Goal: Task Accomplishment & Management: Manage account settings

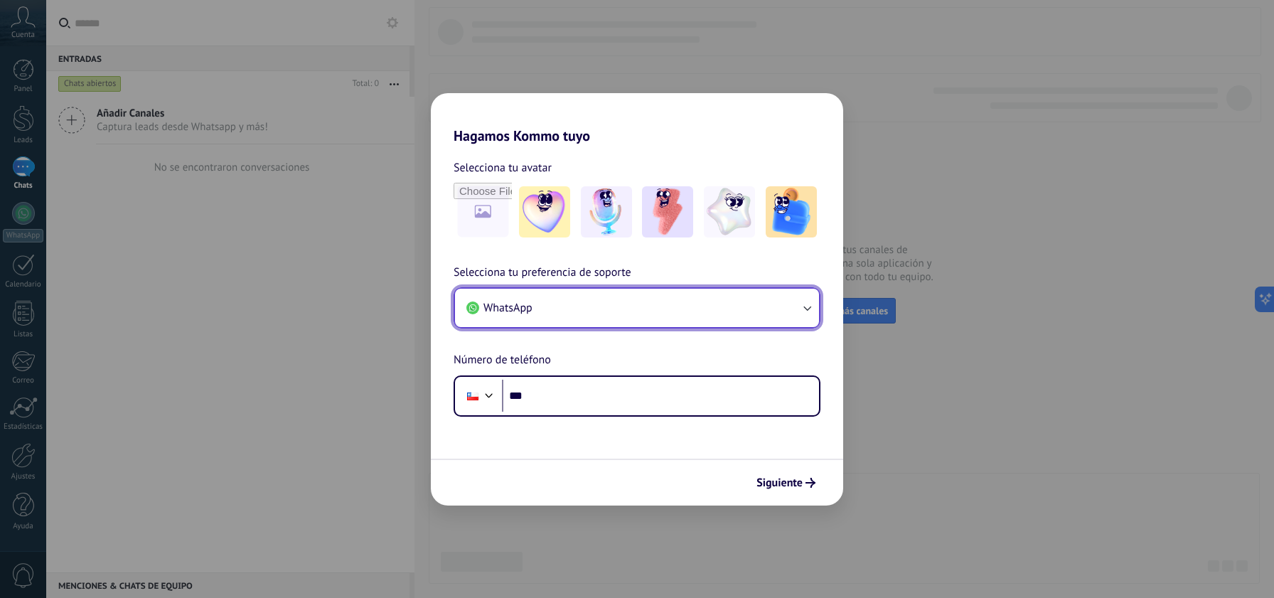
click at [631, 318] on button "WhatsApp" at bounding box center [637, 308] width 364 height 38
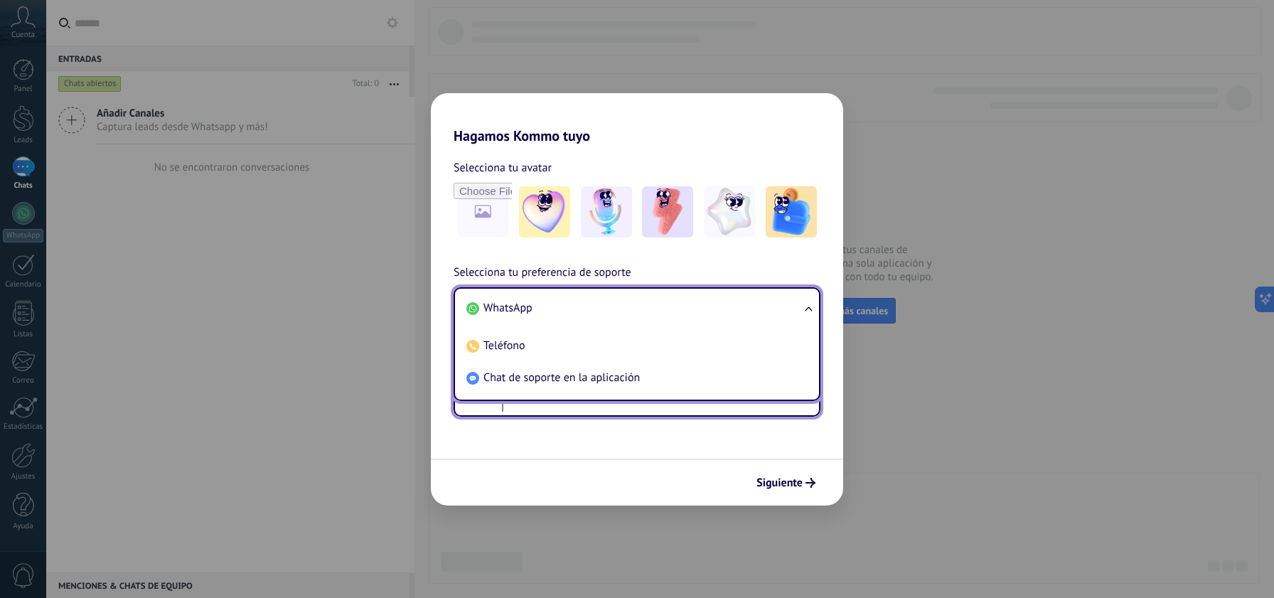
click at [552, 401] on input "***" at bounding box center [660, 396] width 317 height 33
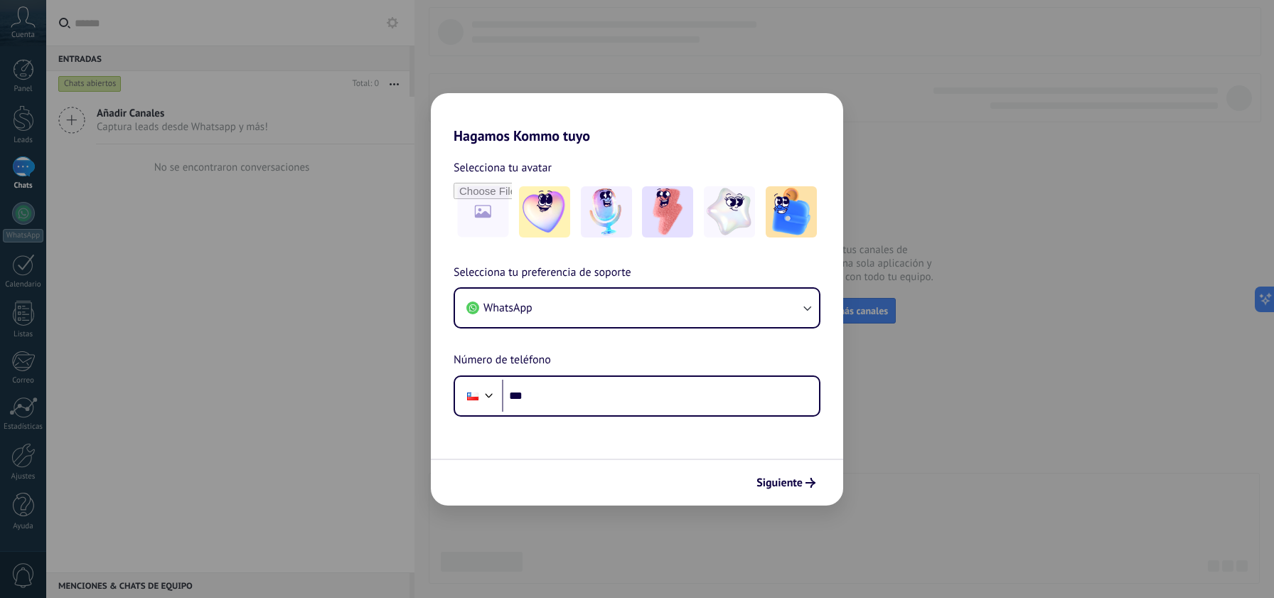
drag, startPoint x: 596, startPoint y: 286, endPoint x: 593, endPoint y: 296, distance: 11.0
click at [596, 286] on div "Selecciona tu preferencia de soporte WhatsApp Número de teléfono Phone ***" at bounding box center [637, 340] width 412 height 153
click at [588, 304] on button "WhatsApp" at bounding box center [637, 308] width 364 height 38
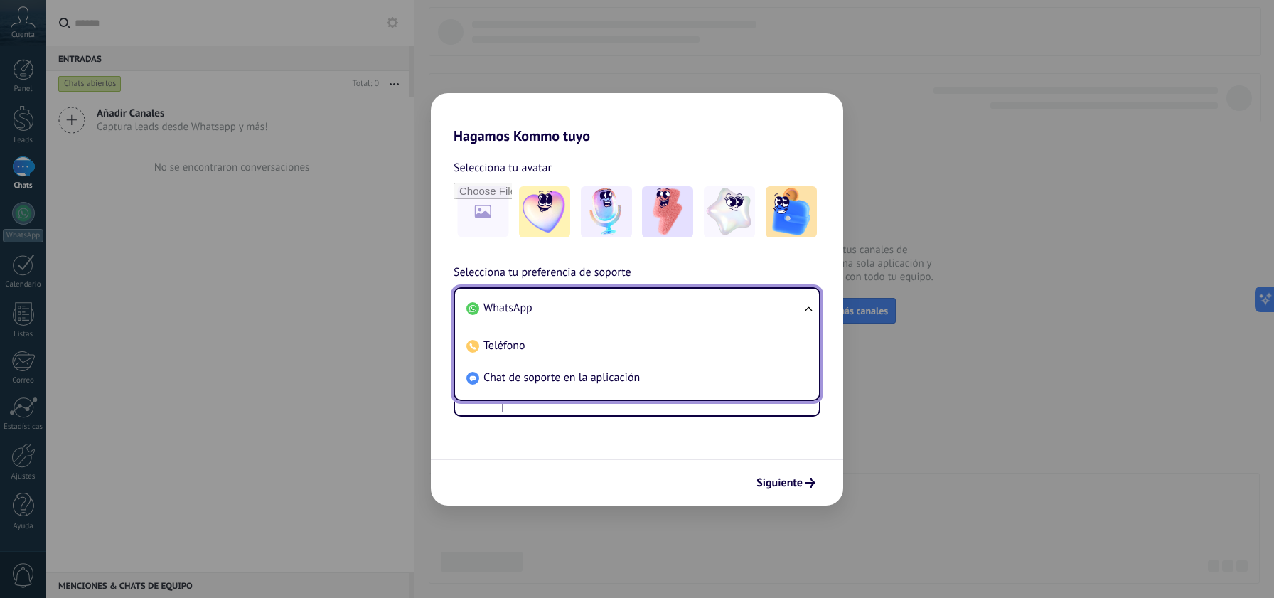
click at [548, 371] on span "Chat de soporte en la aplicación" at bounding box center [561, 377] width 156 height 14
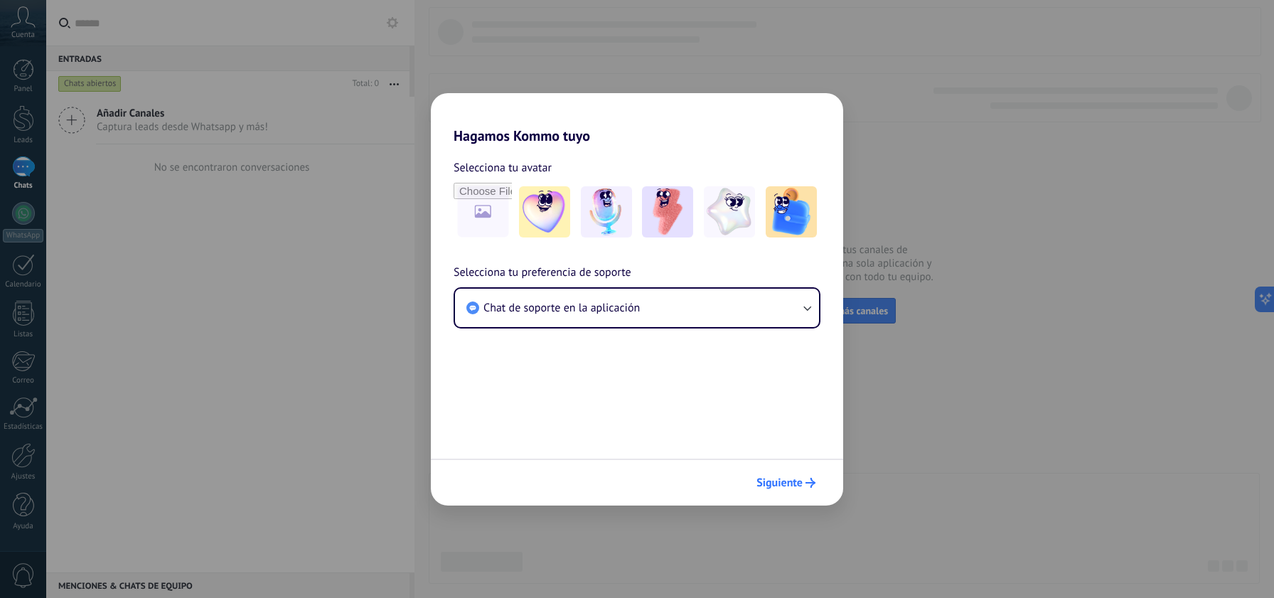
click at [790, 478] on span "Siguiente" at bounding box center [779, 483] width 46 height 10
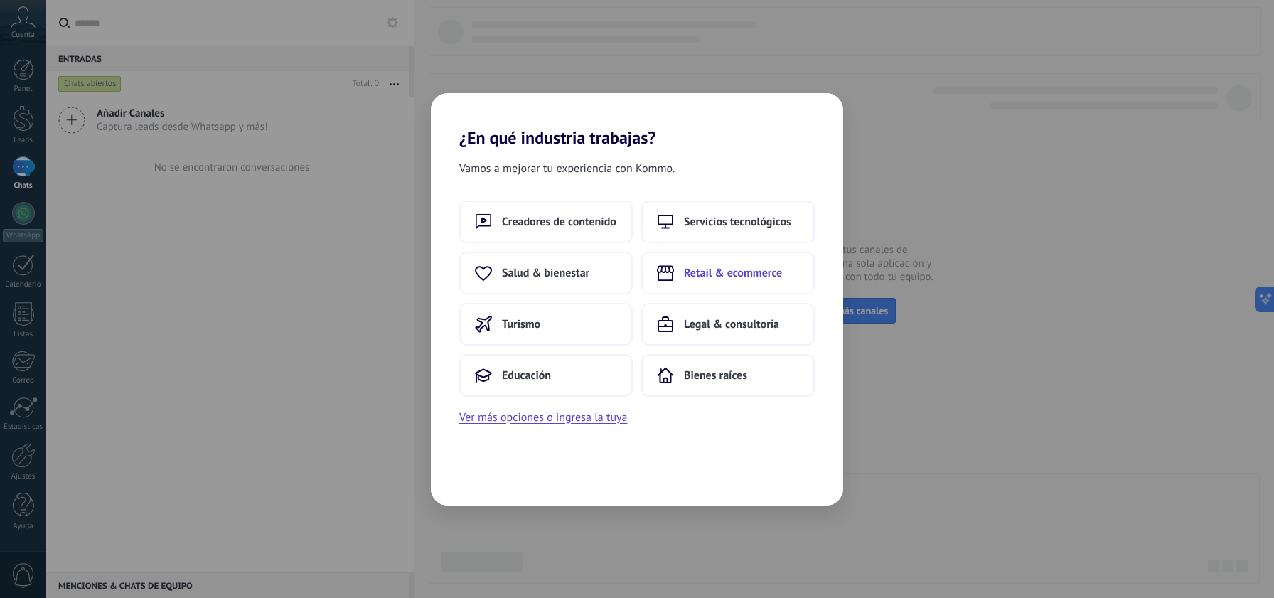
click at [682, 264] on button "Retail & ecommerce" at bounding box center [727, 273] width 173 height 43
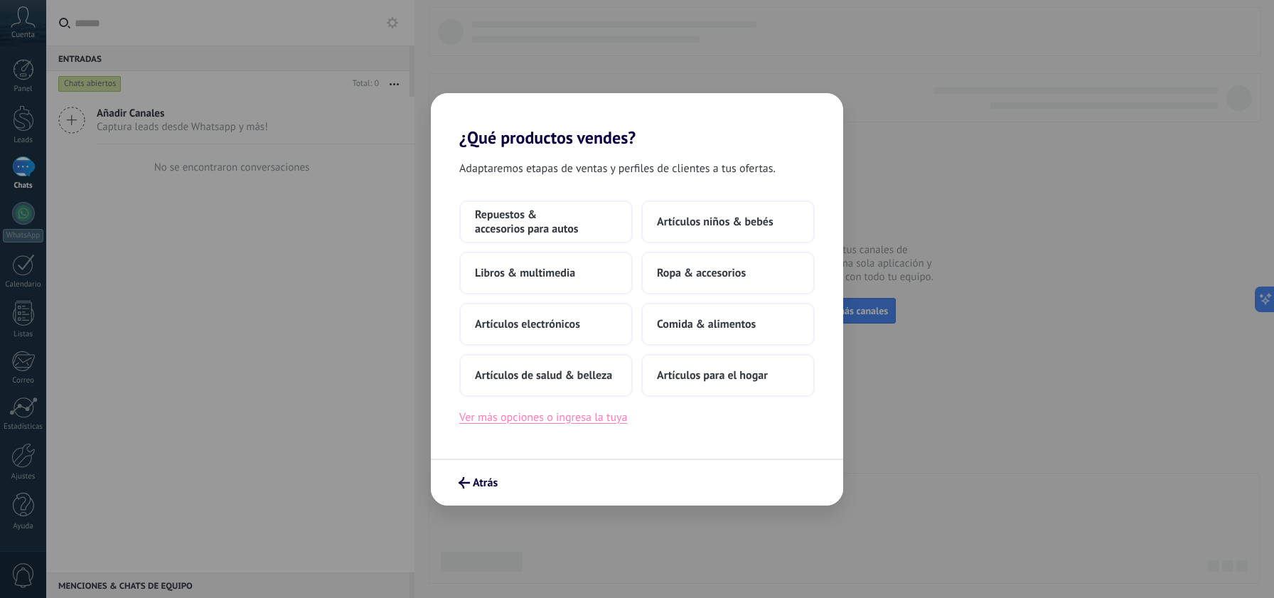
click at [563, 412] on button "Ver más opciones o ingresa la tuya" at bounding box center [543, 417] width 168 height 18
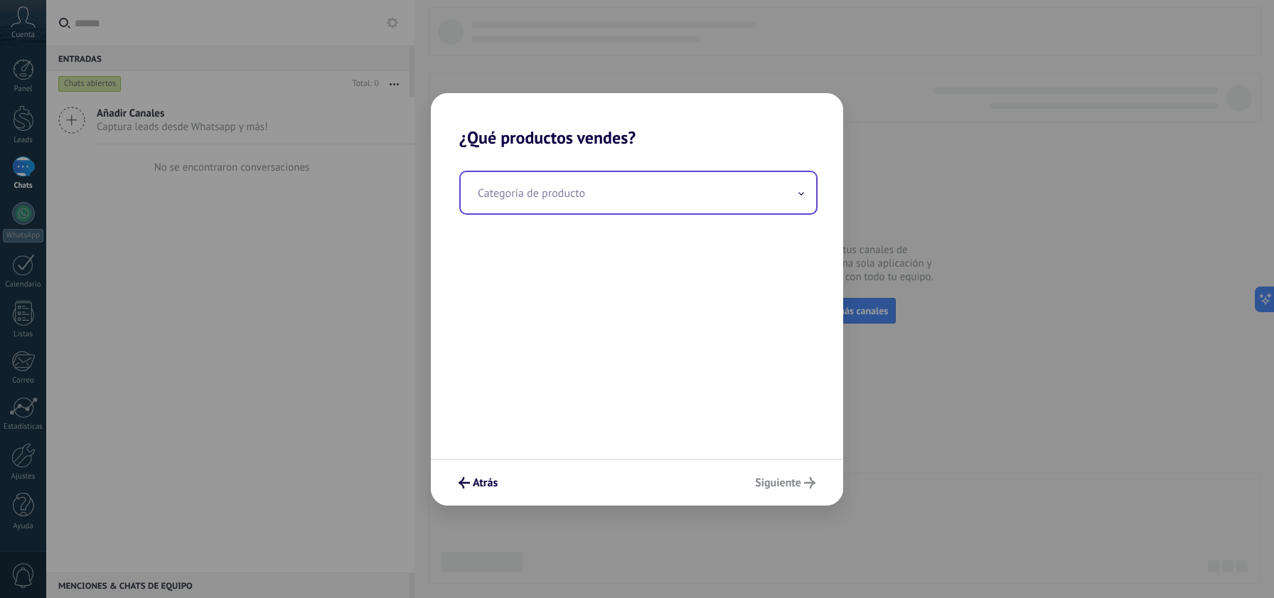
click at [592, 191] on input "text" at bounding box center [638, 192] width 355 height 41
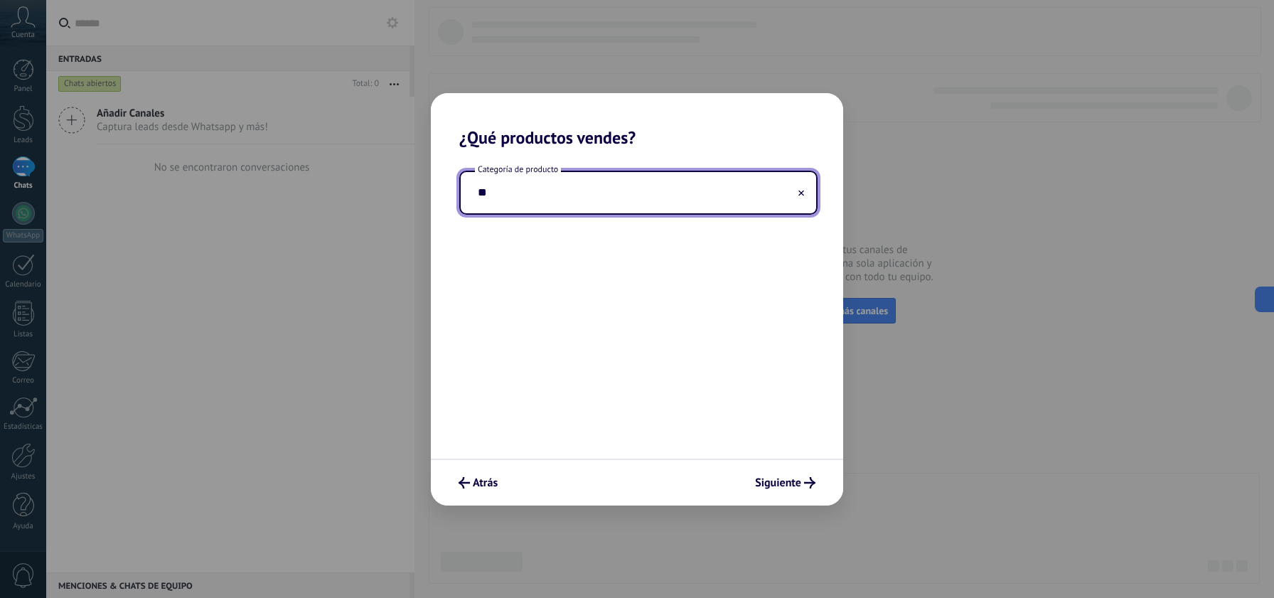
type input "*"
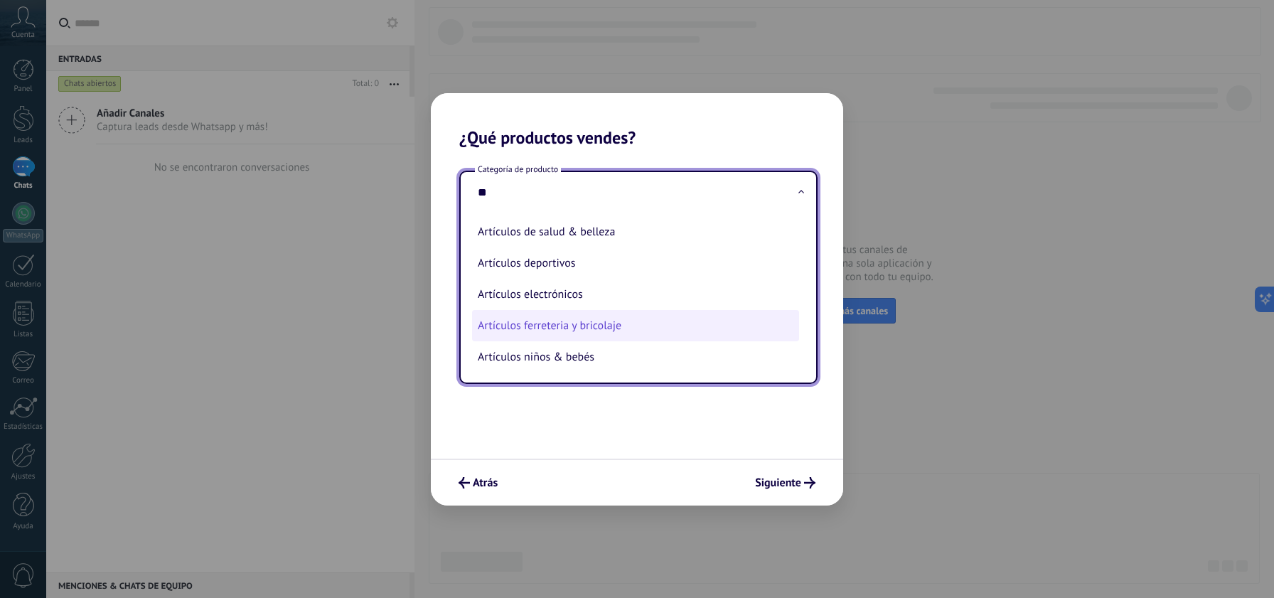
type input "*"
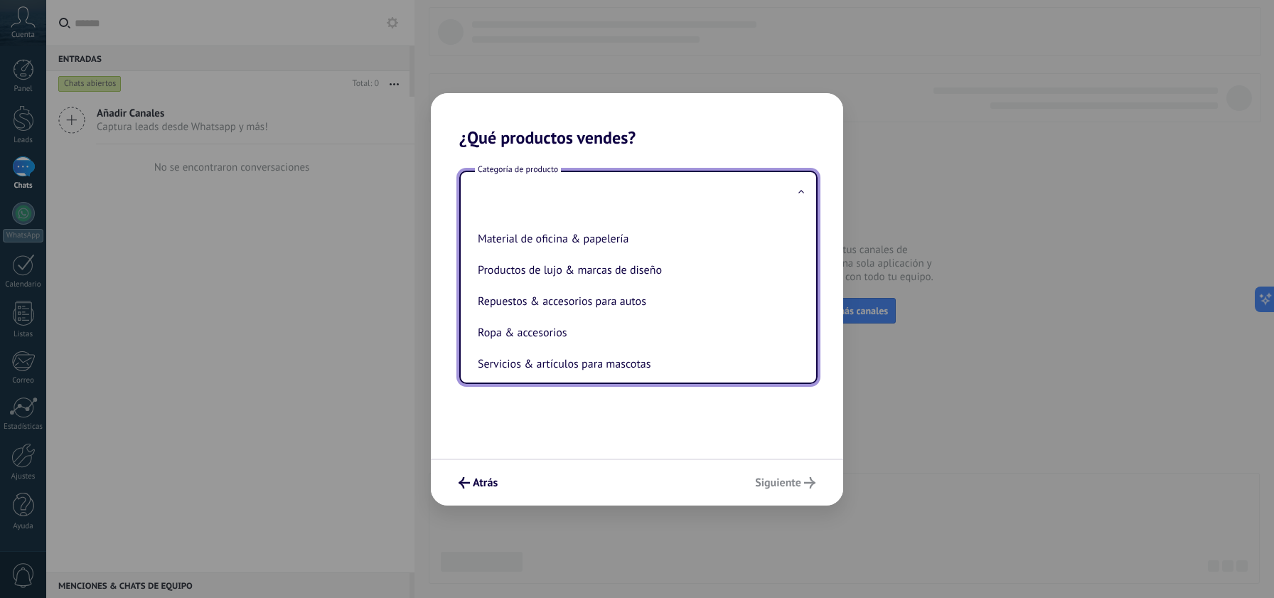
scroll to position [314, 0]
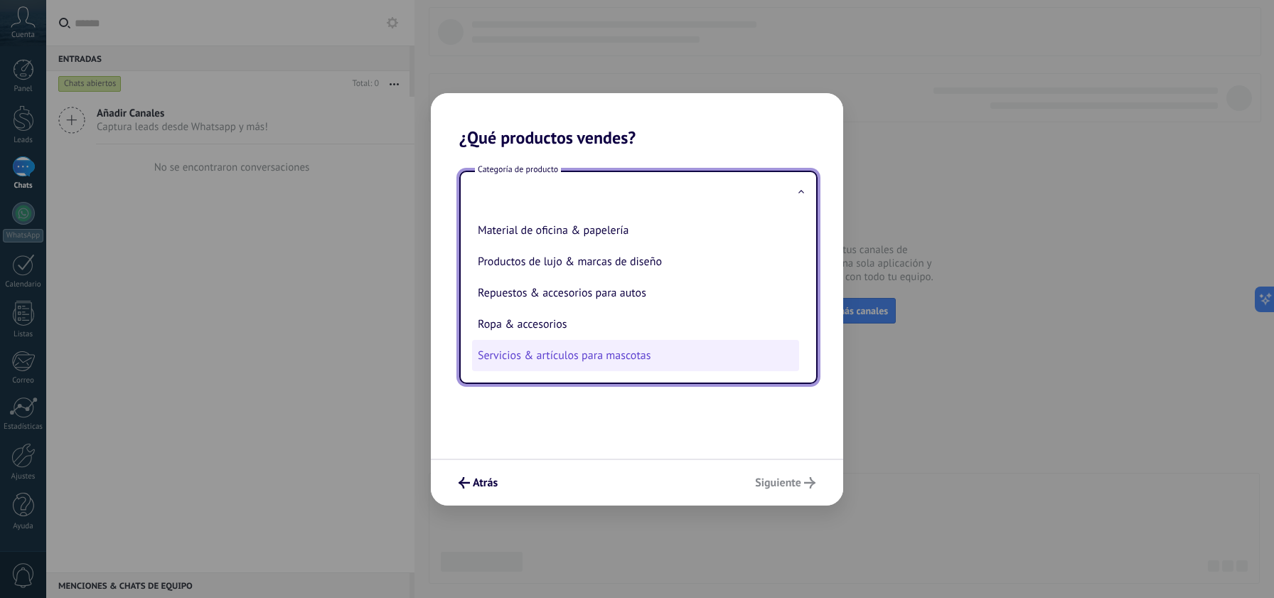
click at [595, 353] on li "Servicios & artículos para mascotas" at bounding box center [635, 355] width 327 height 31
type input "**********"
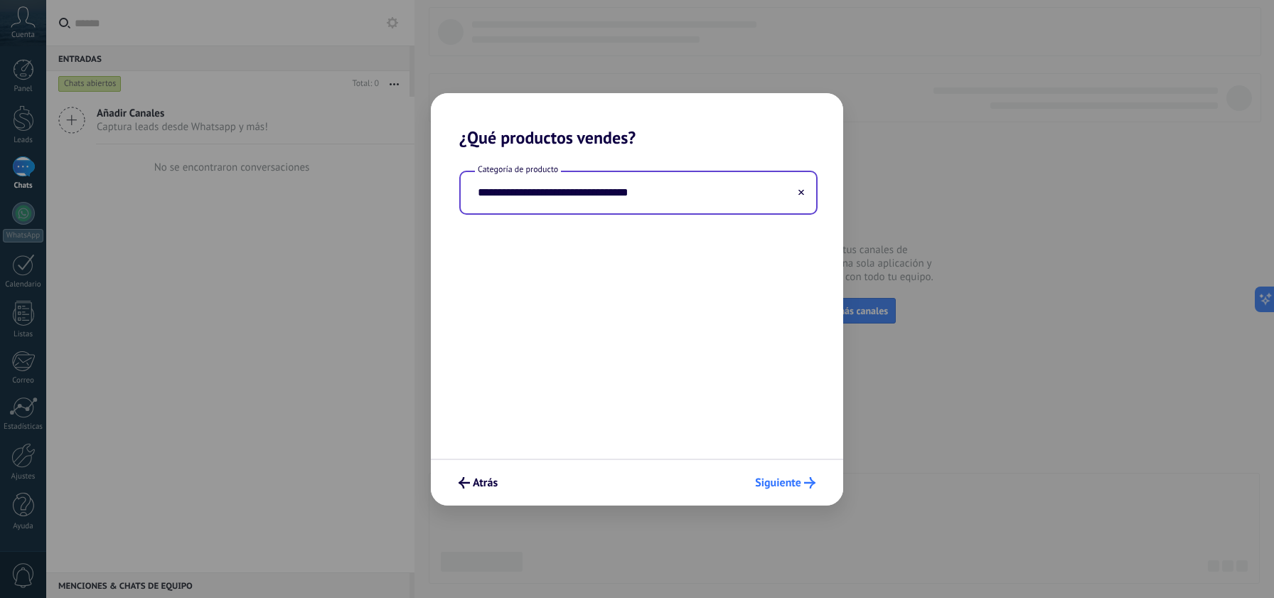
click at [792, 484] on span "Siguiente" at bounding box center [778, 483] width 46 height 10
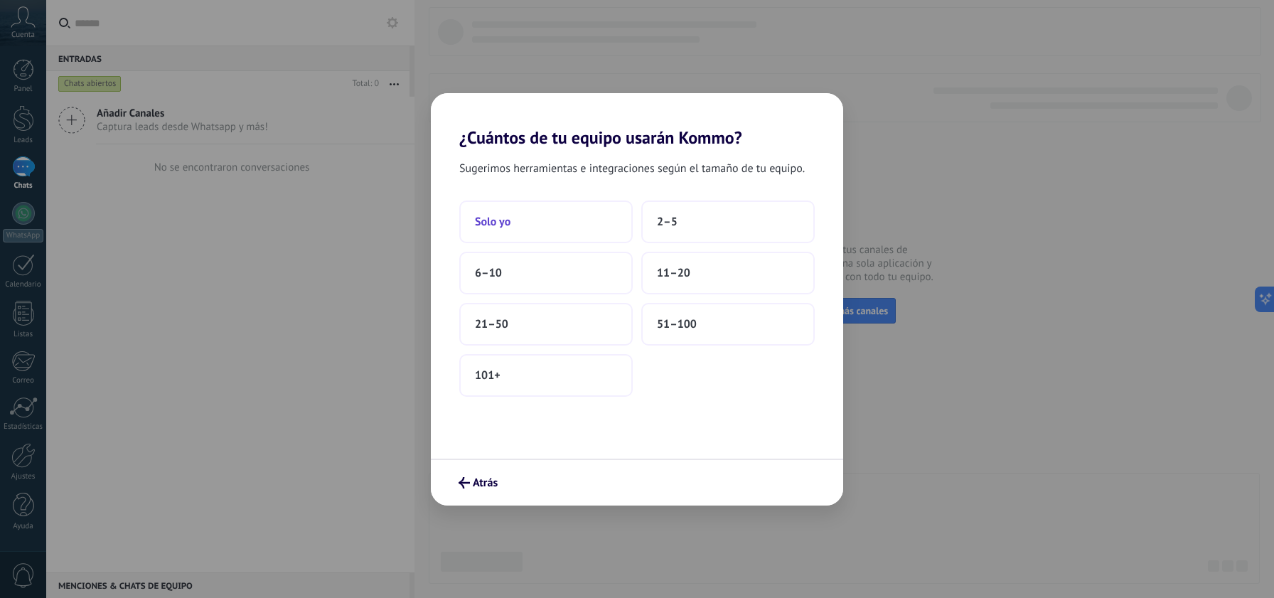
click at [553, 213] on button "Solo yo" at bounding box center [545, 221] width 173 height 43
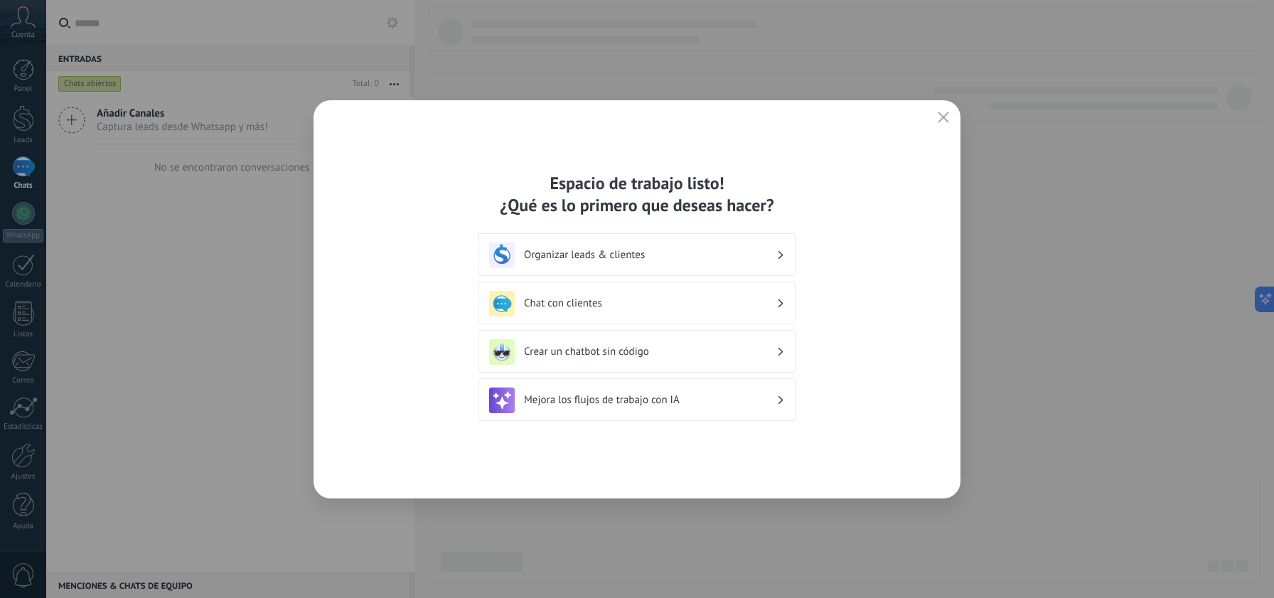
click at [650, 245] on div "Organizar leads & clientes" at bounding box center [637, 255] width 296 height 26
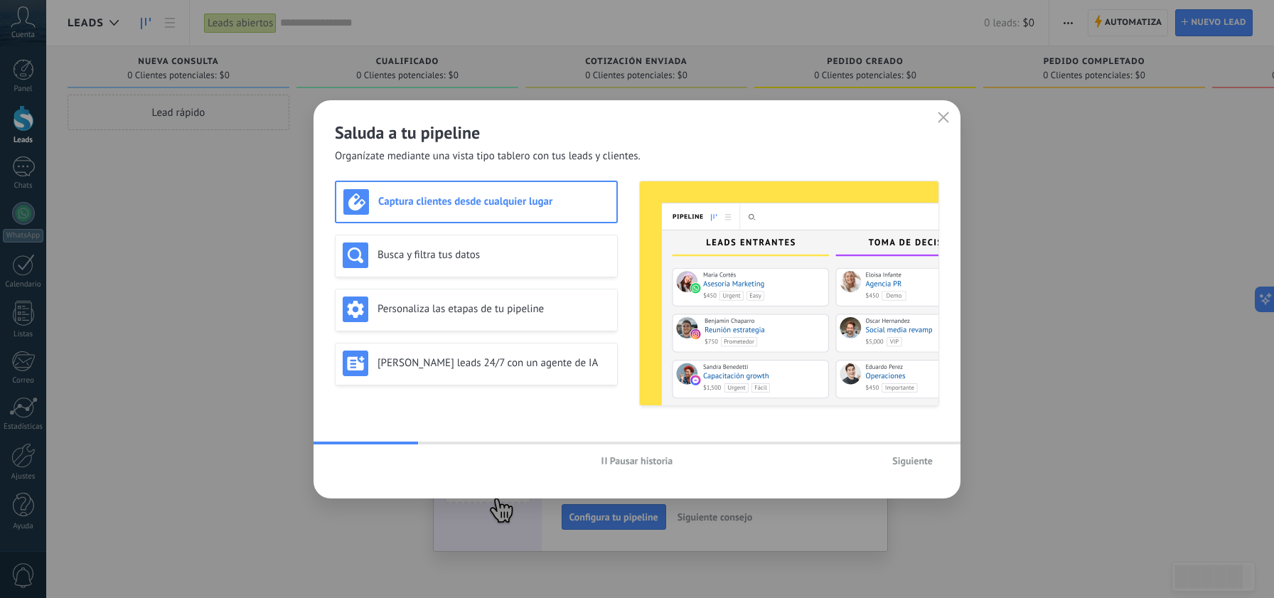
click at [944, 115] on use "button" at bounding box center [943, 117] width 11 height 11
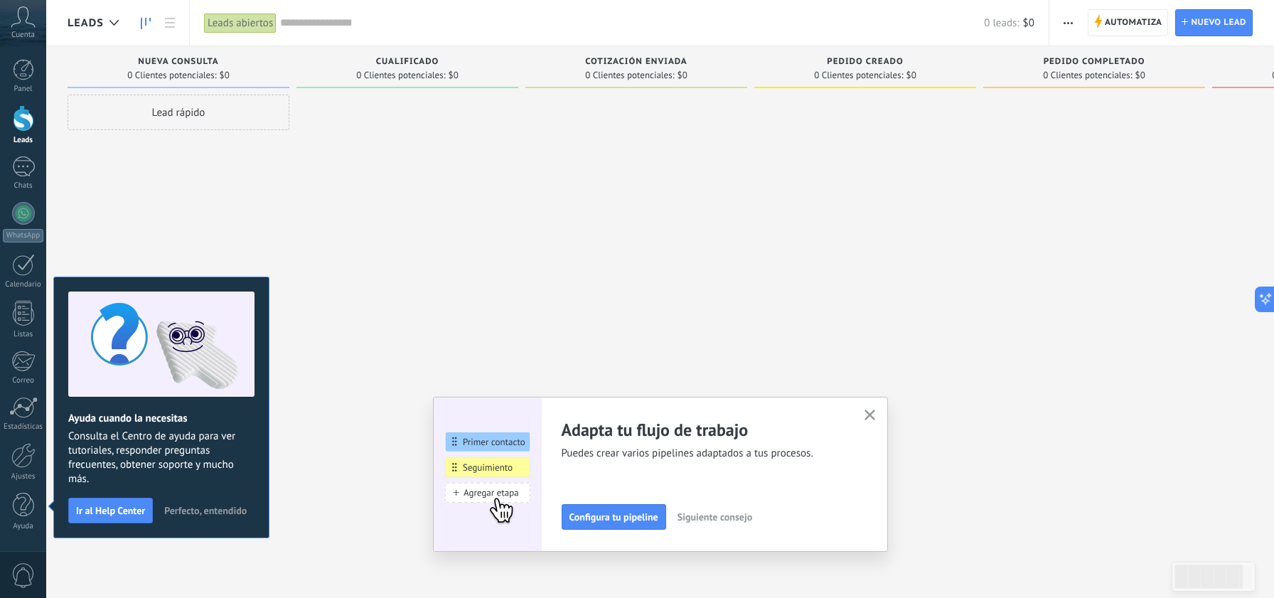
click at [871, 402] on div "Adapta tu flujo de trabajo Puedes crear varios pipelines adaptados a tus proces…" at bounding box center [660, 474] width 455 height 155
click at [864, 414] on icon "button" at bounding box center [869, 414] width 11 height 11
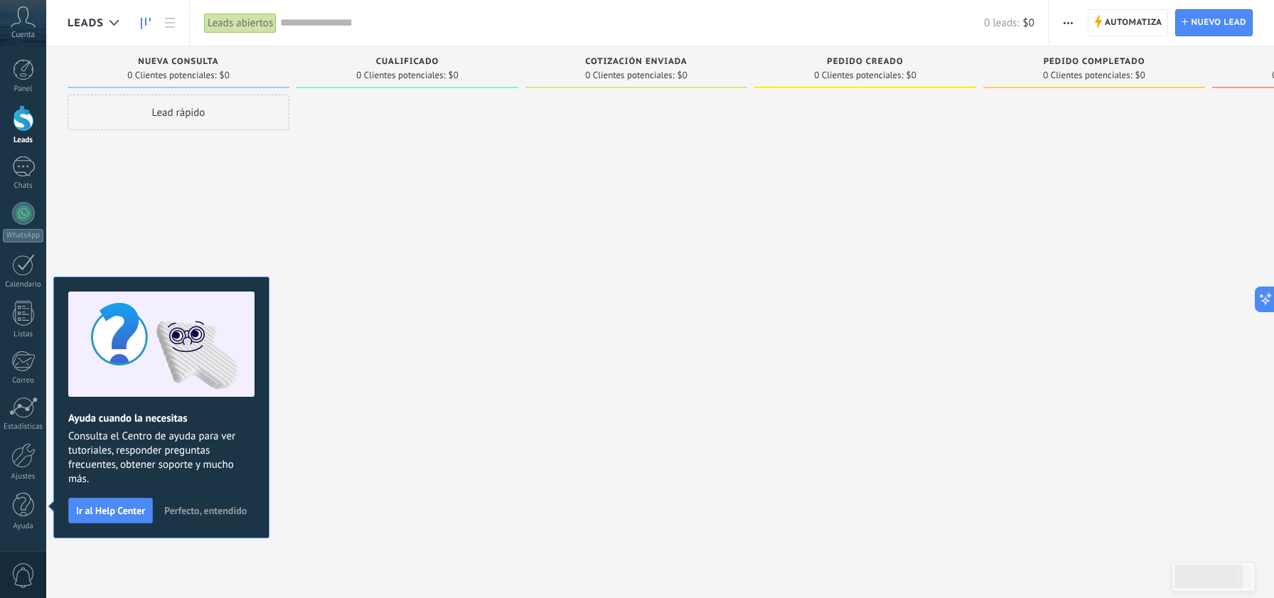
drag, startPoint x: 231, startPoint y: 505, endPoint x: 222, endPoint y: 505, distance: 8.5
click at [230, 505] on span "Perfecto, entendido" at bounding box center [205, 510] width 82 height 10
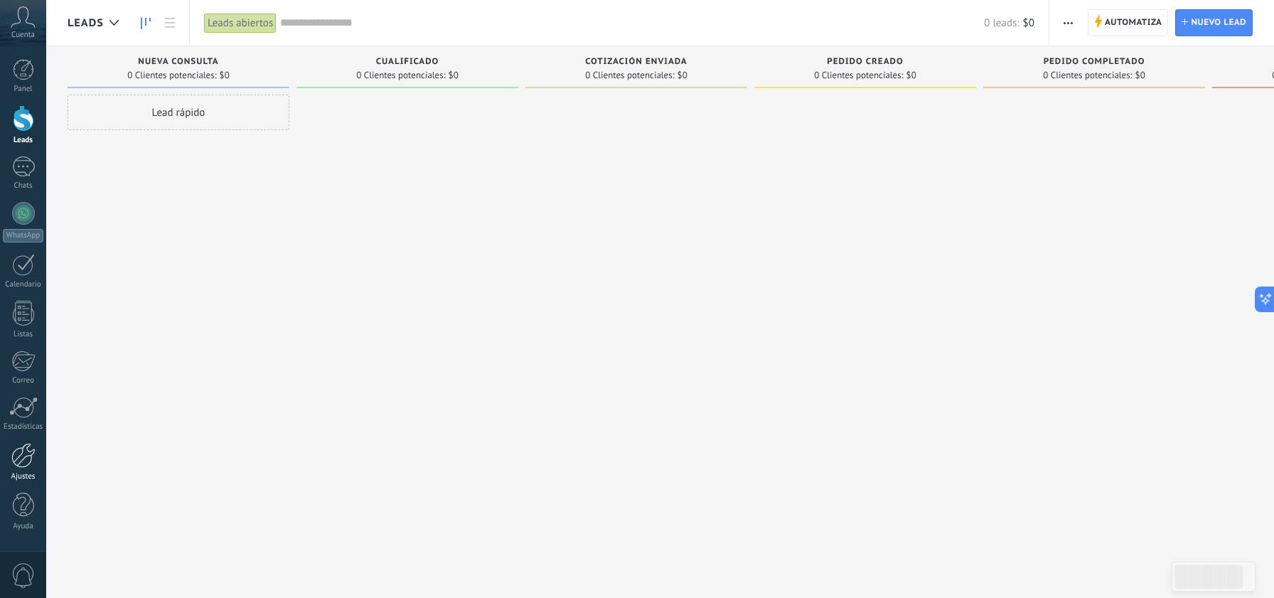
click at [27, 451] on div at bounding box center [23, 455] width 24 height 25
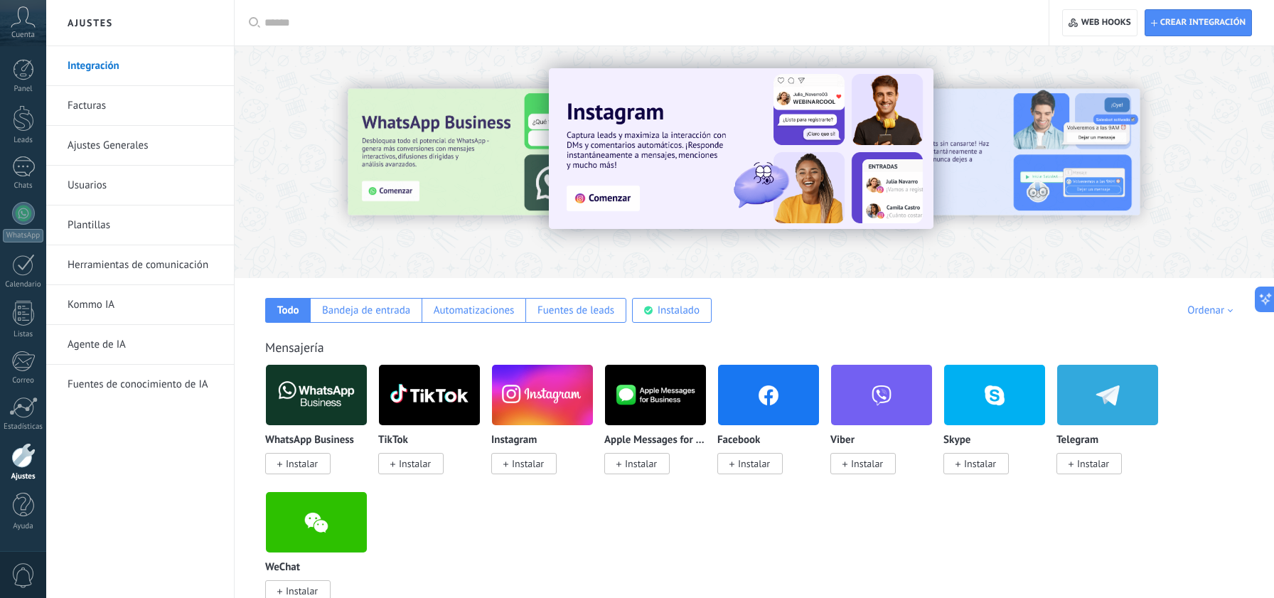
click at [328, 402] on img at bounding box center [316, 394] width 101 height 69
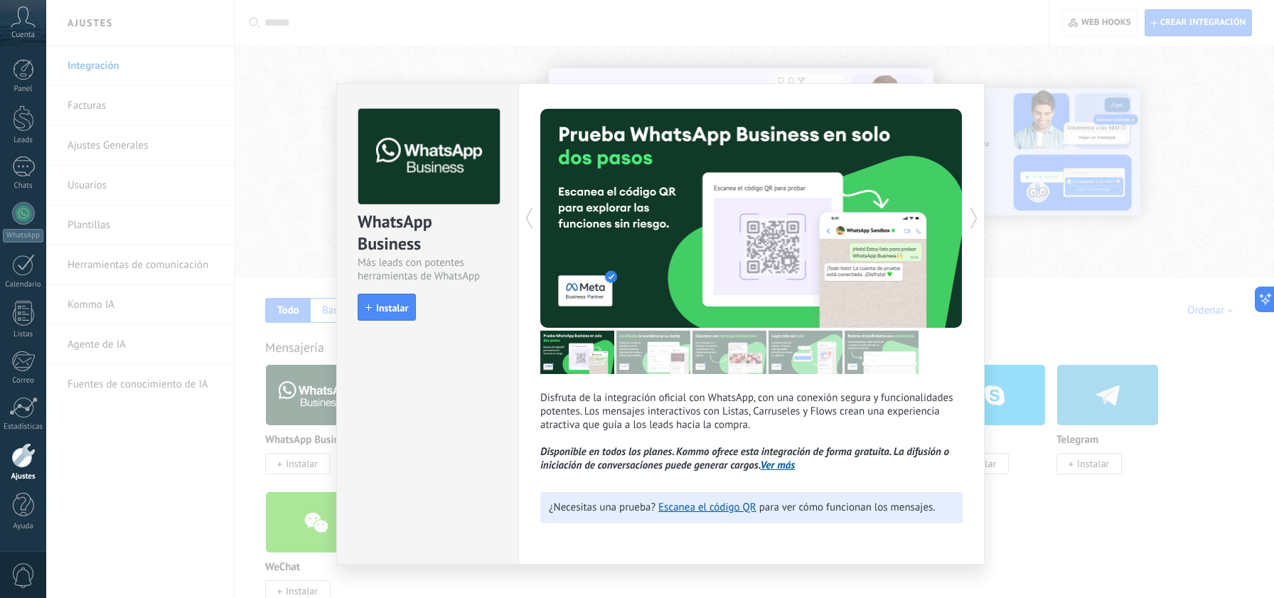
click at [387, 308] on span "Instalar" at bounding box center [392, 308] width 32 height 10
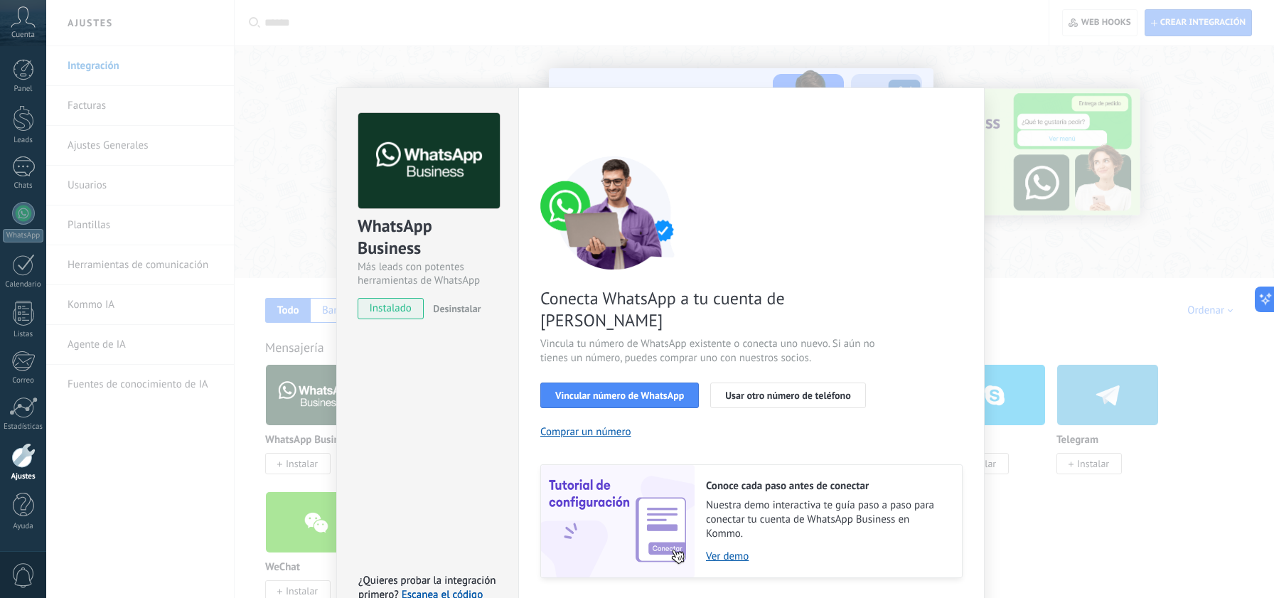
scroll to position [21, 0]
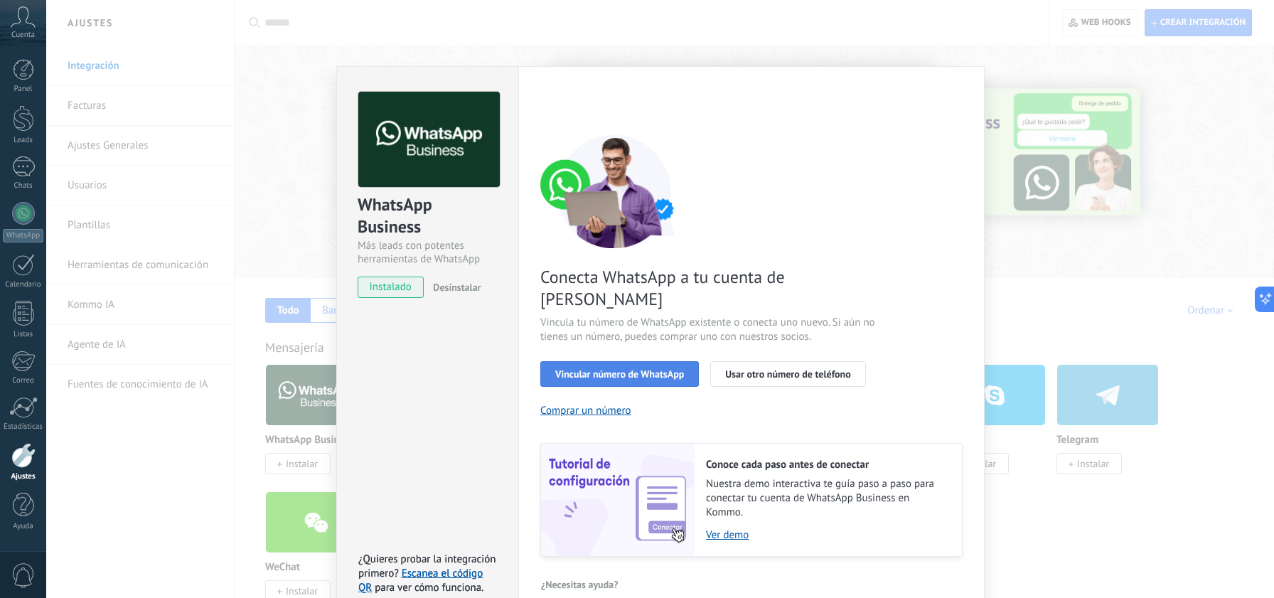
click at [620, 369] on span "Vincular número de WhatsApp" at bounding box center [619, 374] width 129 height 10
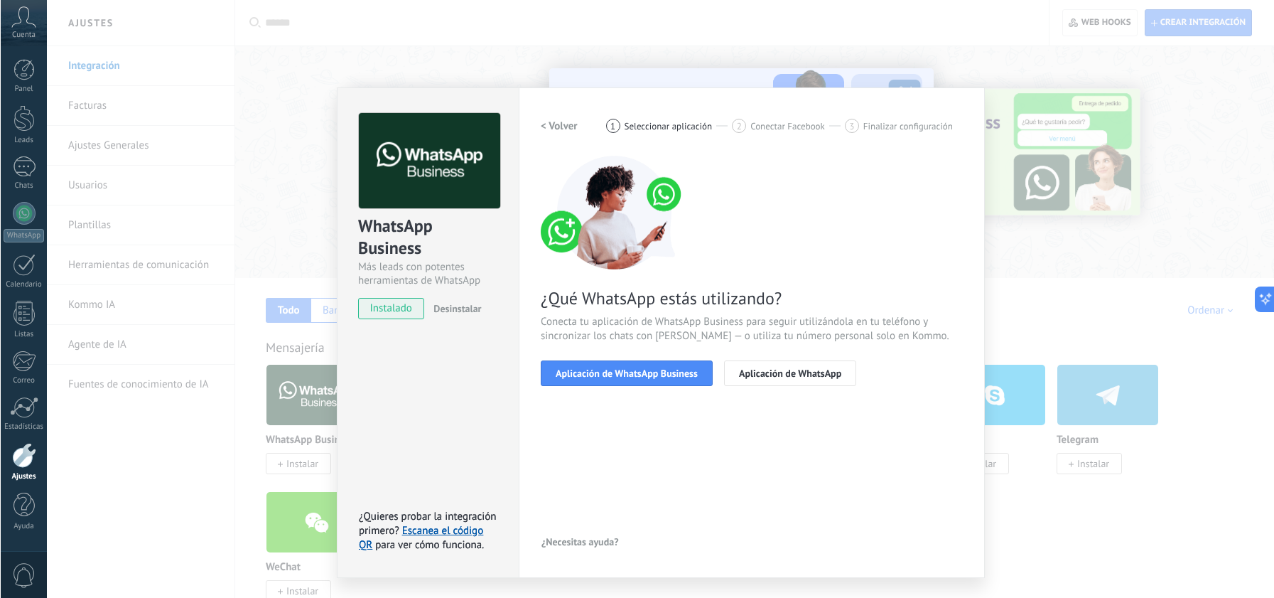
scroll to position [0, 0]
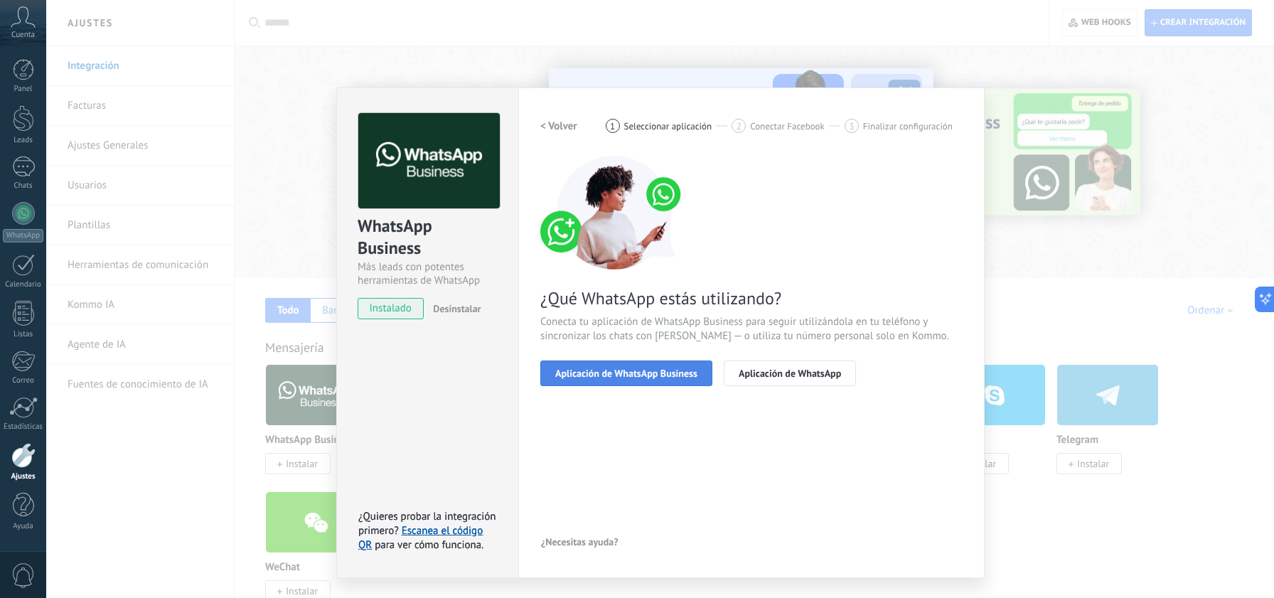
click at [609, 370] on span "Aplicación de WhatsApp Business" at bounding box center [626, 373] width 142 height 10
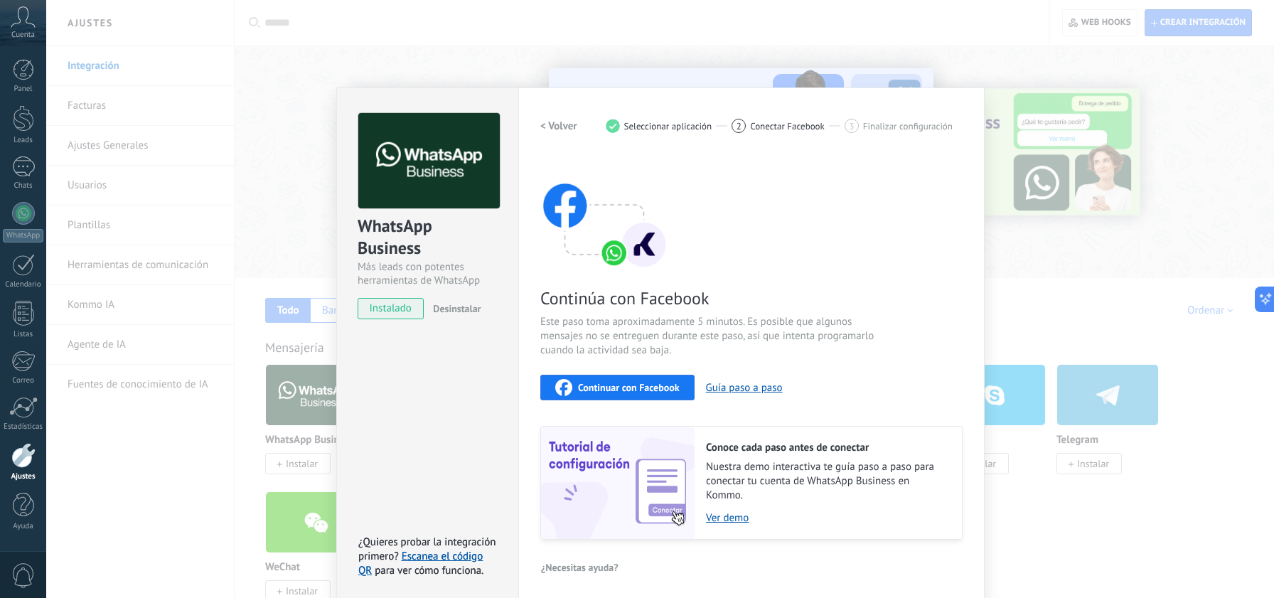
click at [642, 387] on span "Continuar con Facebook" at bounding box center [629, 387] width 102 height 10
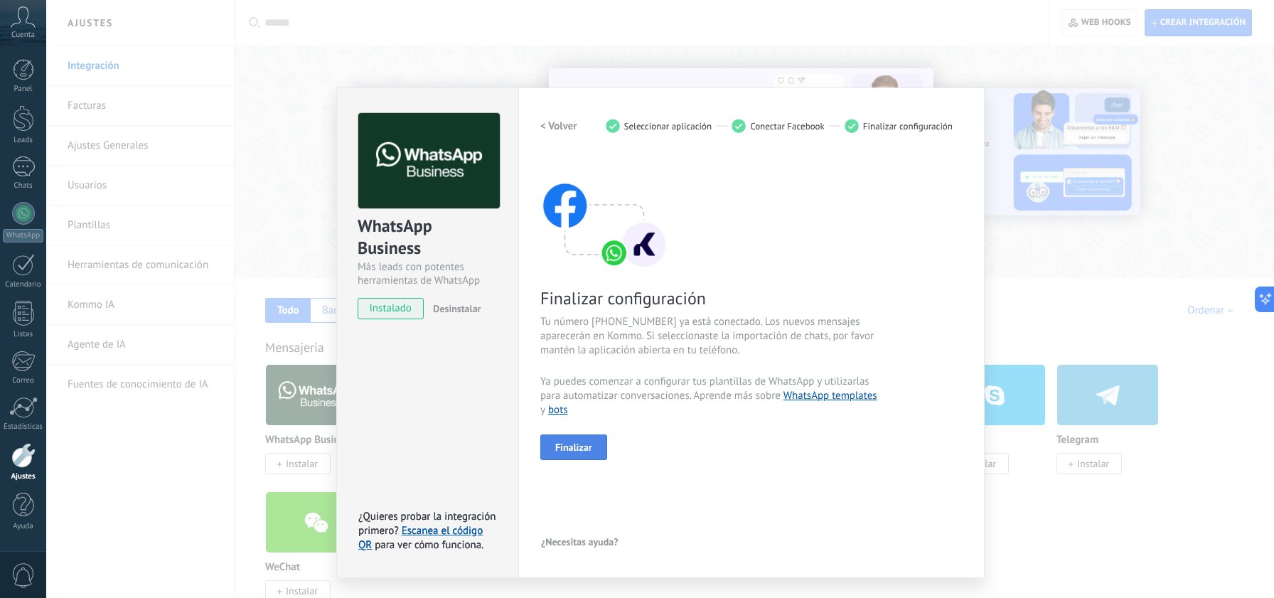
click at [583, 450] on span "Finalizar" at bounding box center [573, 447] width 37 height 10
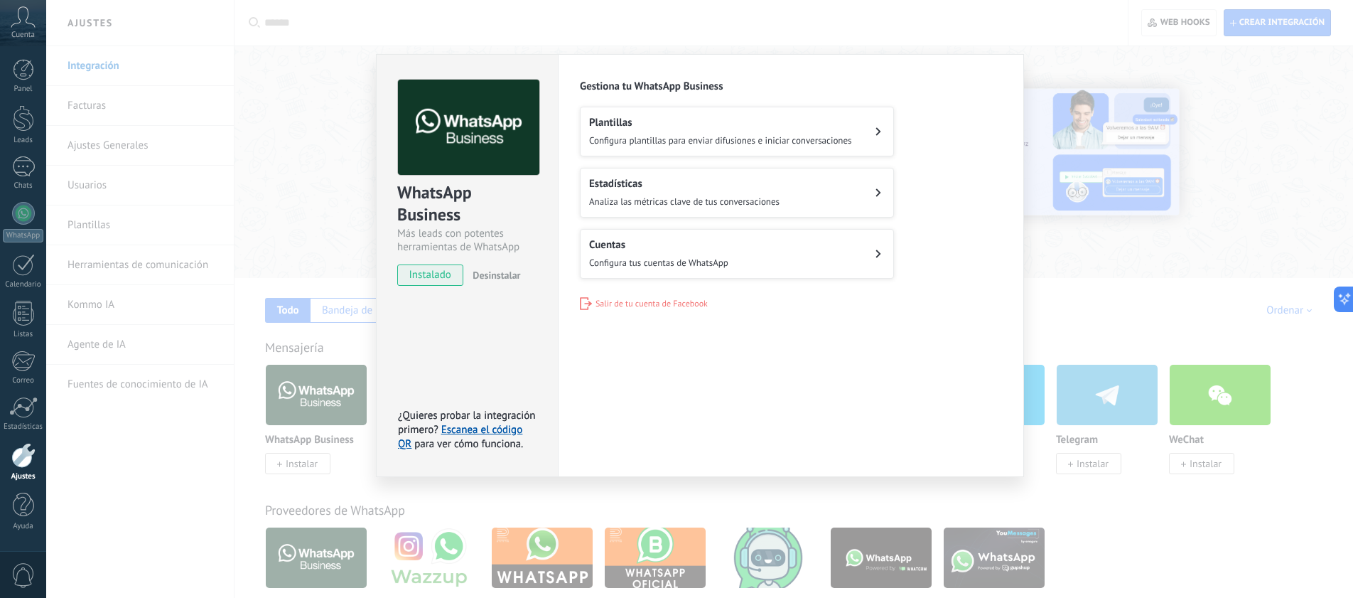
click at [737, 252] on button "Cuentas Configura tus cuentas de WhatsApp" at bounding box center [737, 254] width 314 height 50
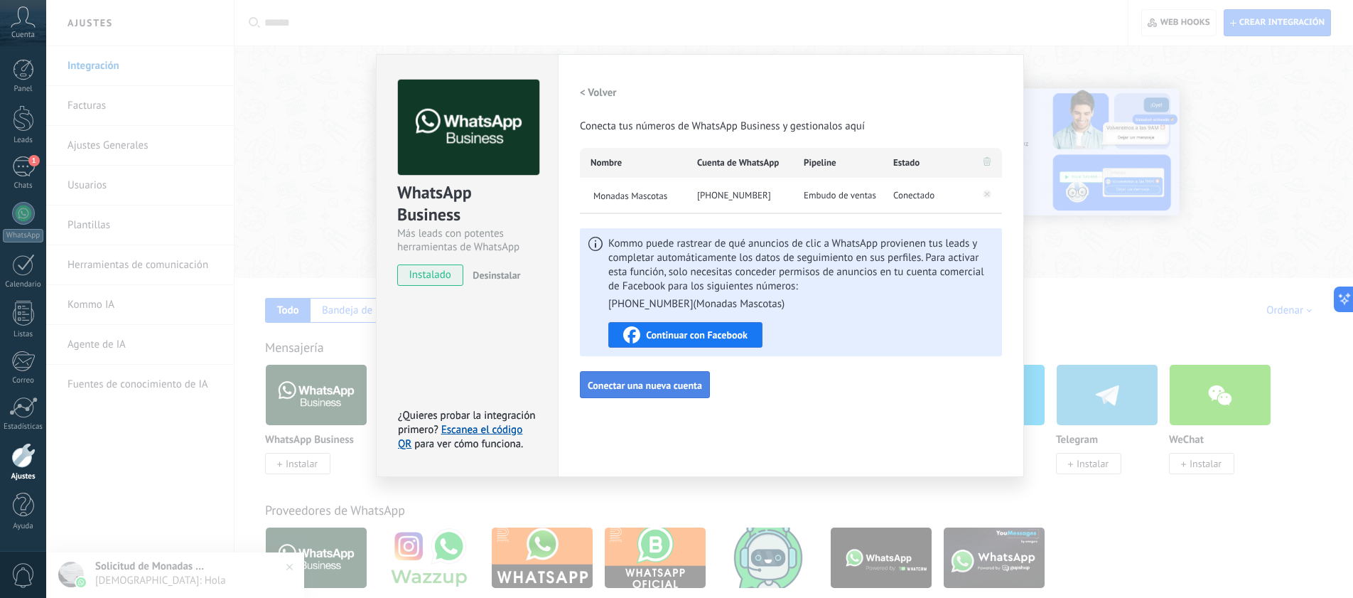
click at [638, 386] on span "Conectar una nueva cuenta" at bounding box center [645, 385] width 114 height 10
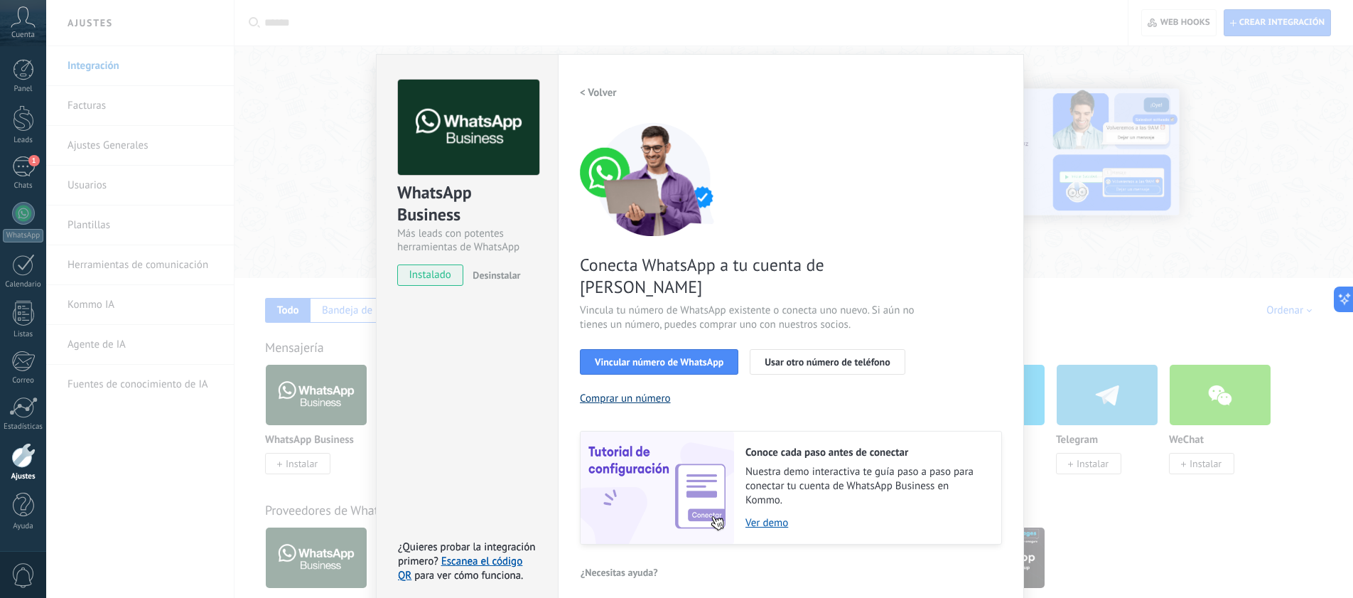
click at [647, 392] on button "Comprar un número" at bounding box center [625, 399] width 91 height 14
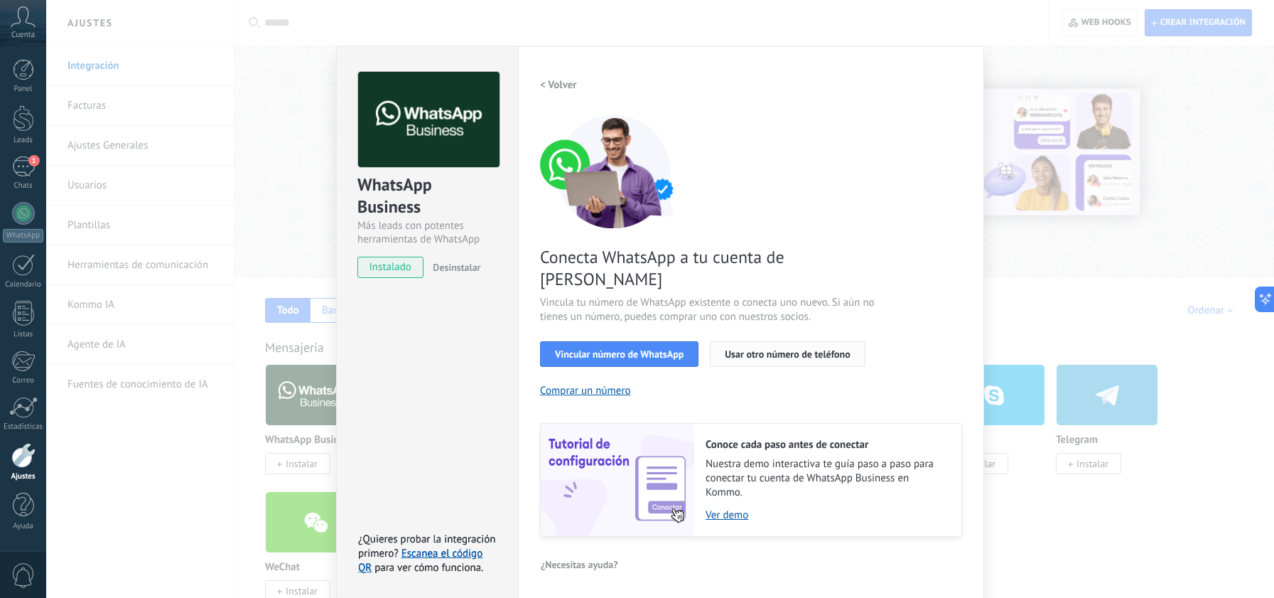
click at [783, 349] on span "Usar otro número de teléfono" at bounding box center [787, 354] width 125 height 10
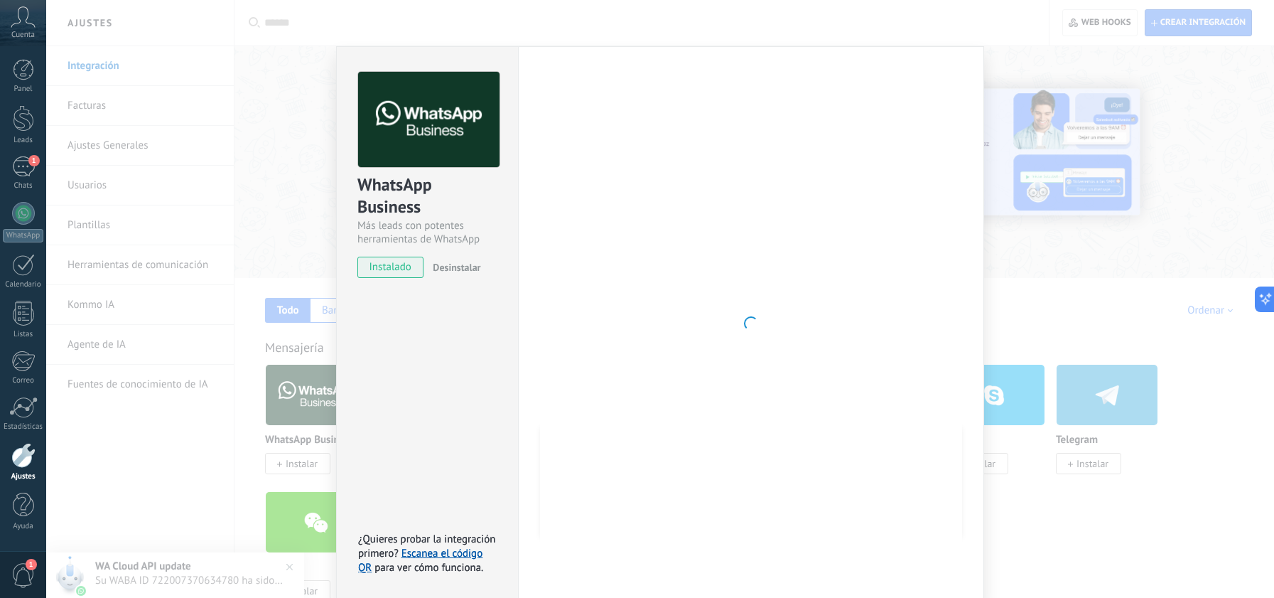
click at [23, 574] on span "1" at bounding box center [23, 575] width 24 height 25
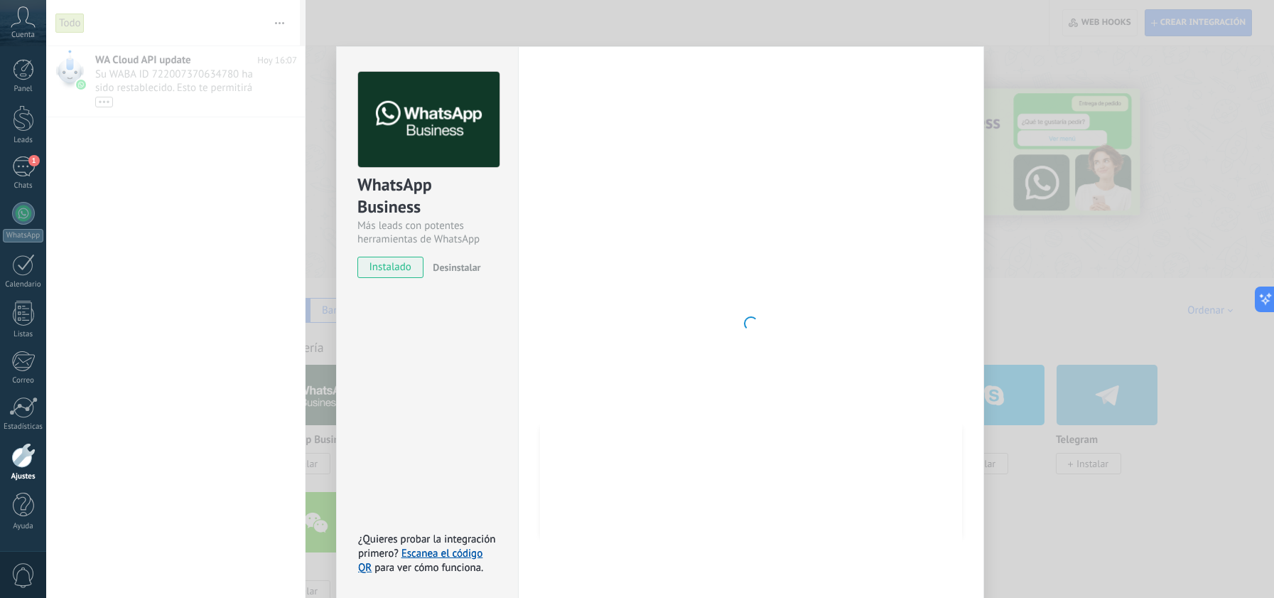
click at [209, 80] on div "WhatsApp Business Más leads con potentes herramientas de WhatsApp instalado Des…" at bounding box center [660, 299] width 1228 height 598
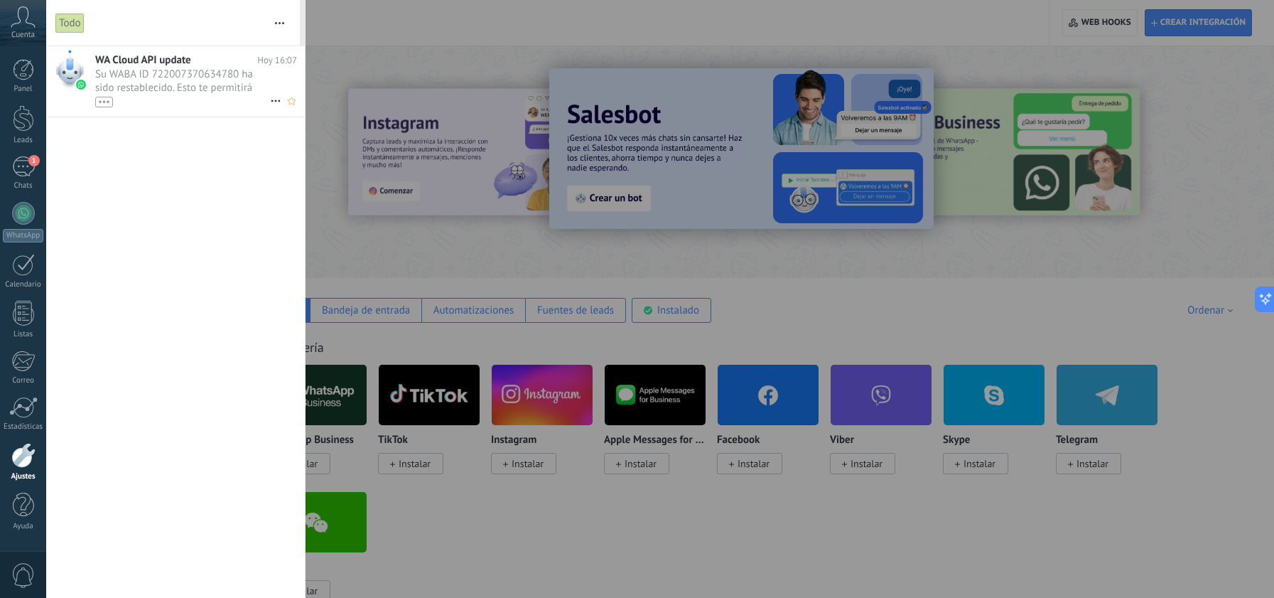
click at [205, 84] on span "Su WABA ID 722007370634780 ha sido restablecido. Esto te permitirá continuar en…" at bounding box center [182, 88] width 175 height 40
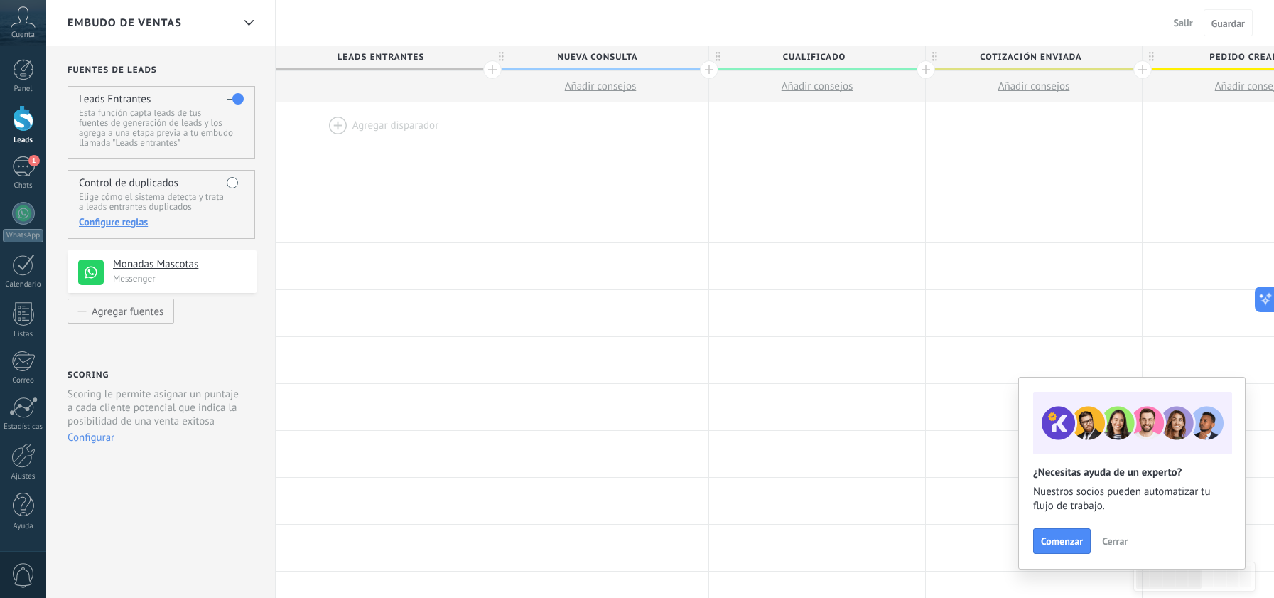
click at [23, 572] on span "0" at bounding box center [23, 575] width 24 height 25
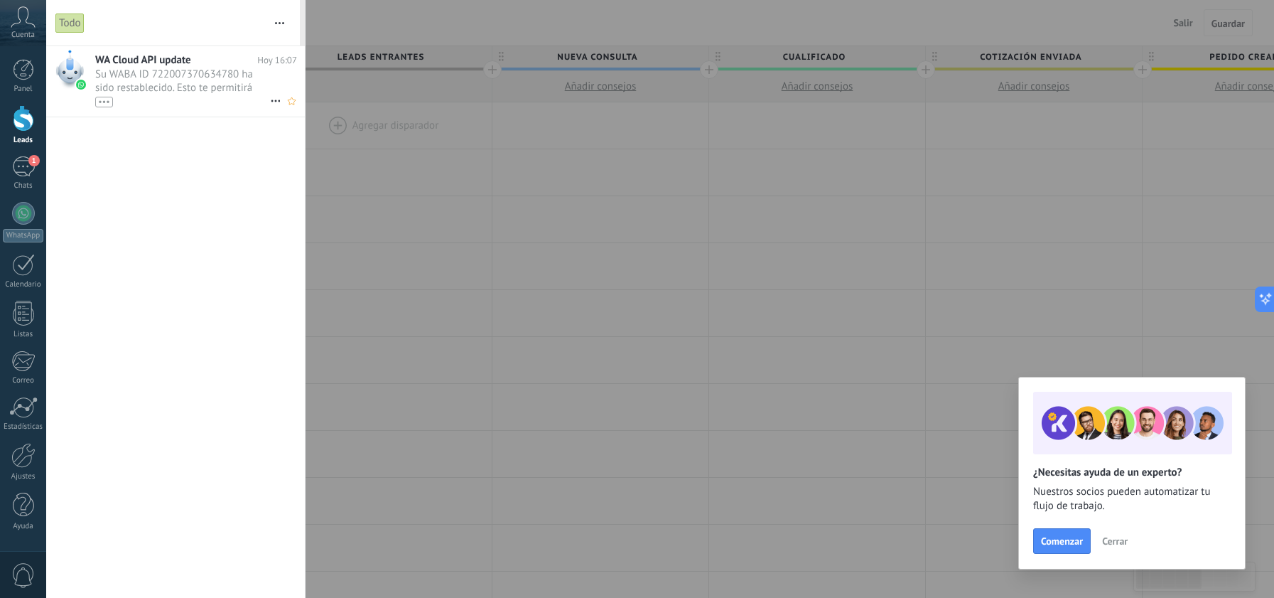
click at [156, 90] on span "Su WABA ID 722007370634780 ha sido restablecido. Esto te permitirá continuar en…" at bounding box center [182, 88] width 175 height 40
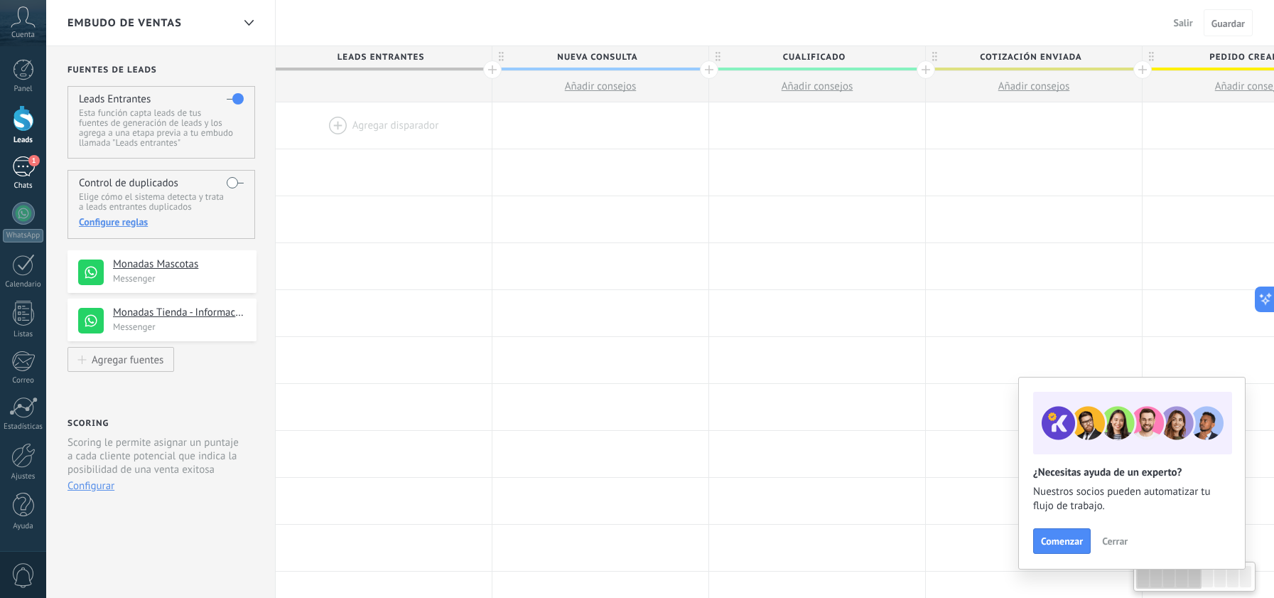
click at [23, 163] on div "1" at bounding box center [23, 166] width 23 height 21
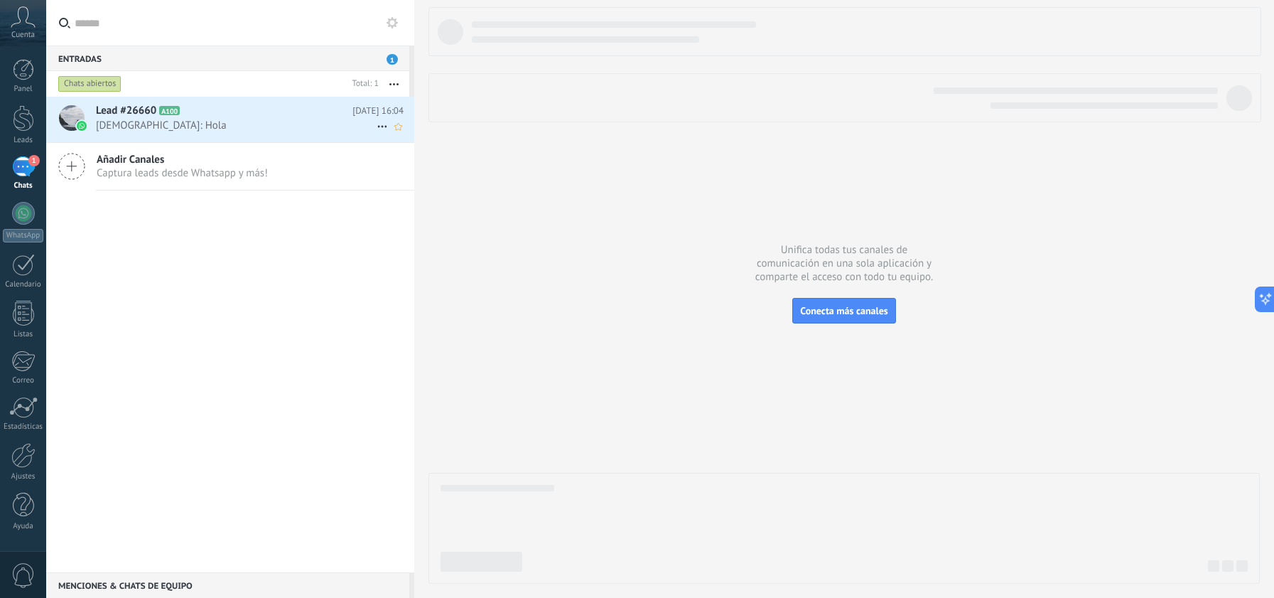
click at [163, 119] on span "[DEMOGRAPHIC_DATA]: Hola" at bounding box center [236, 126] width 281 height 14
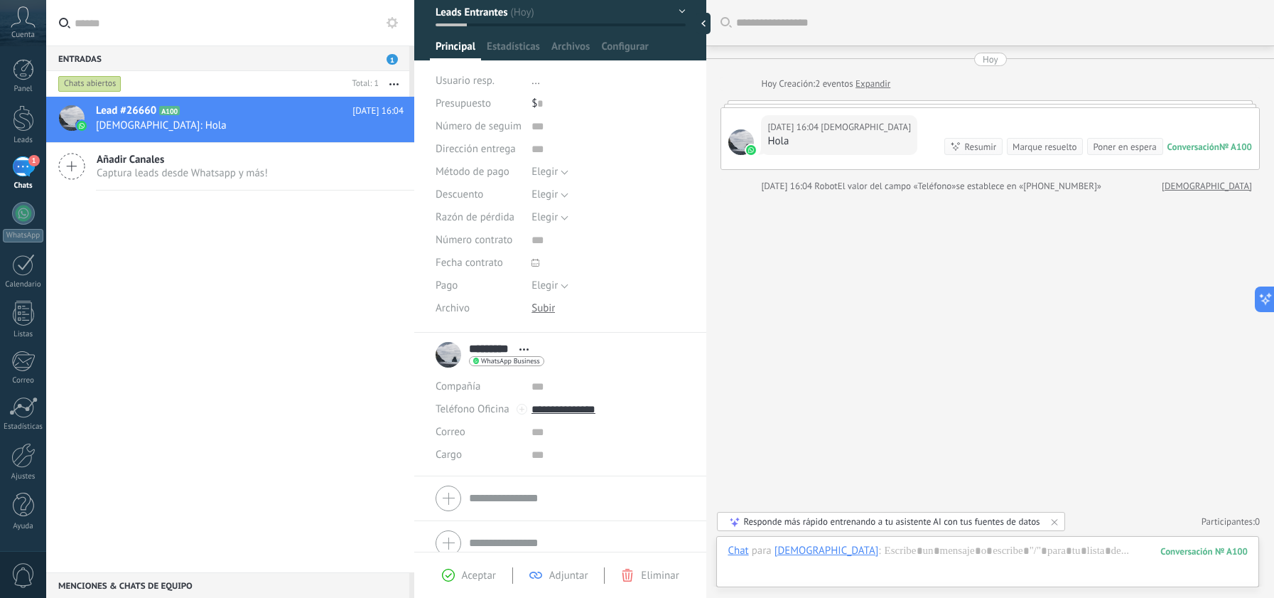
scroll to position [82, 0]
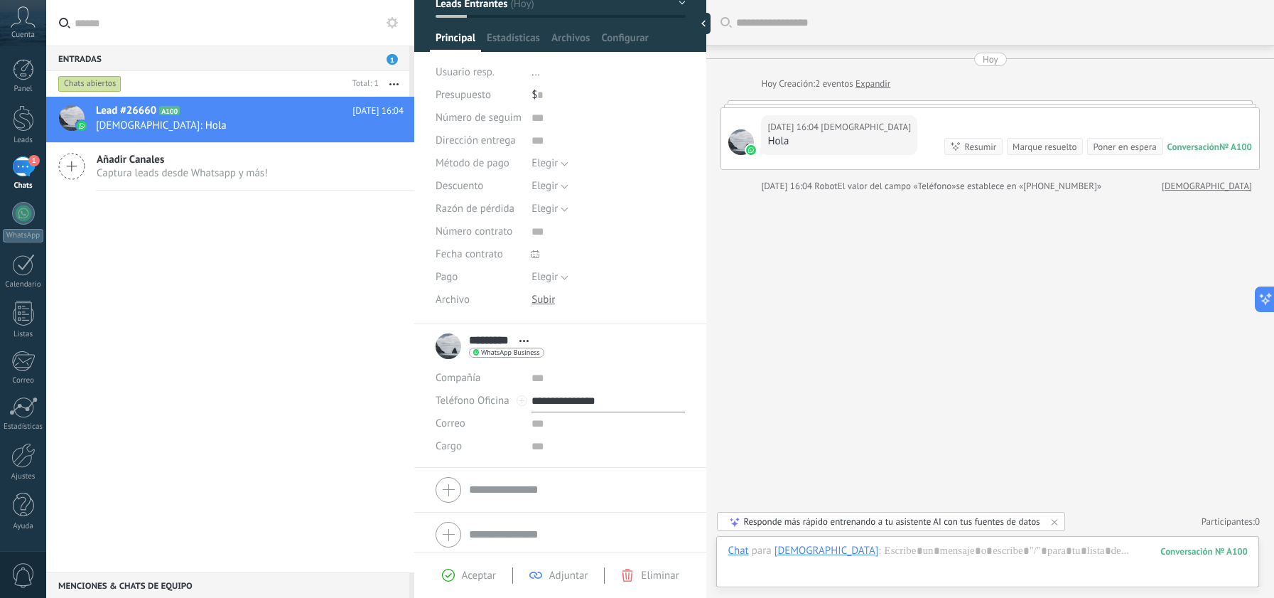
click at [571, 397] on input "**********" at bounding box center [609, 401] width 154 height 23
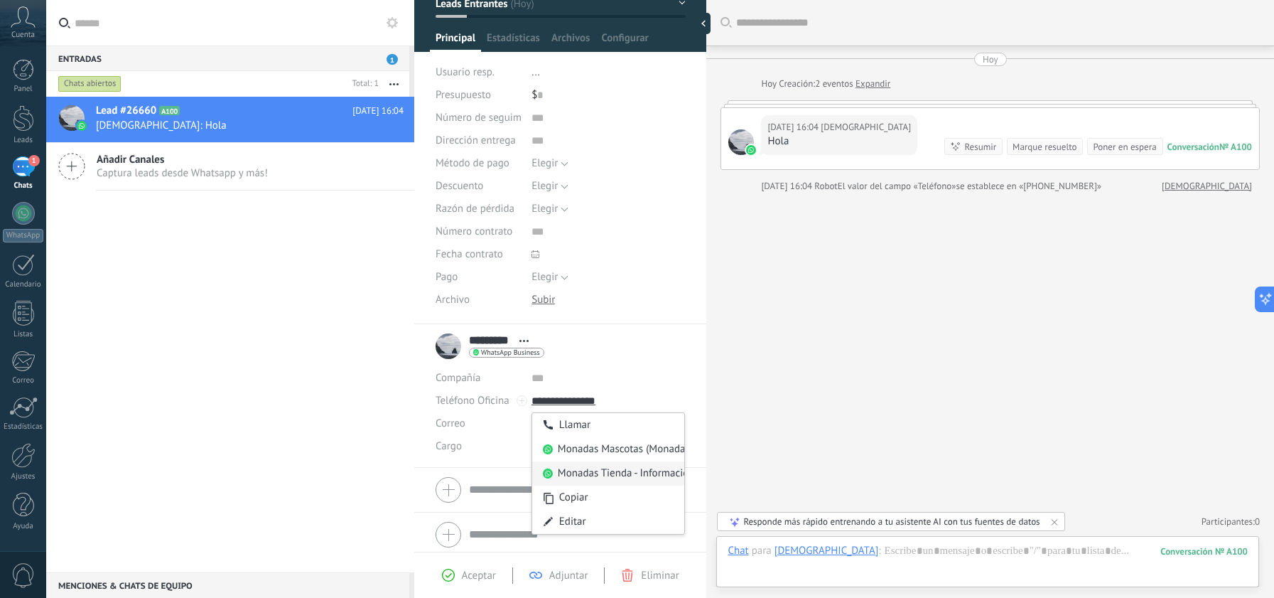
type input "**********"
click at [581, 472] on div "Monadas Tienda - Informaciones (Monadas Tienda - Informaciones)" at bounding box center [608, 473] width 153 height 24
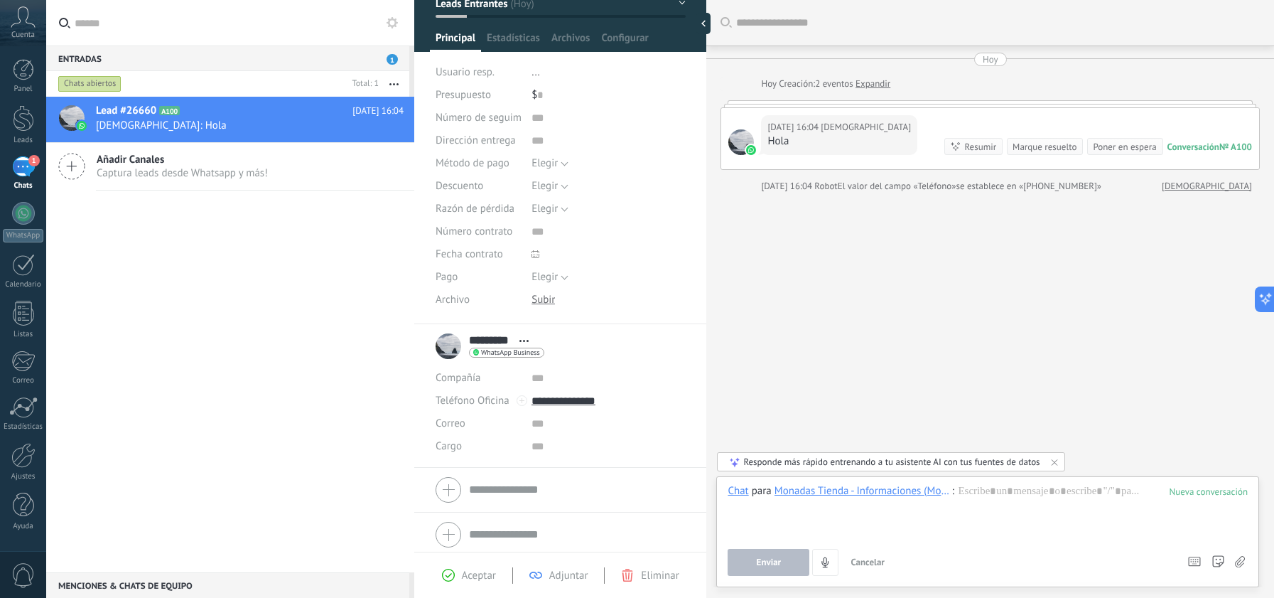
click at [965, 493] on div at bounding box center [988, 511] width 520 height 54
click at [927, 490] on div "Monadas Tienda - Informaciones (Monadas Tienda - Informaciones) / [DEMOGRAPHIC_…" at bounding box center [864, 490] width 178 height 13
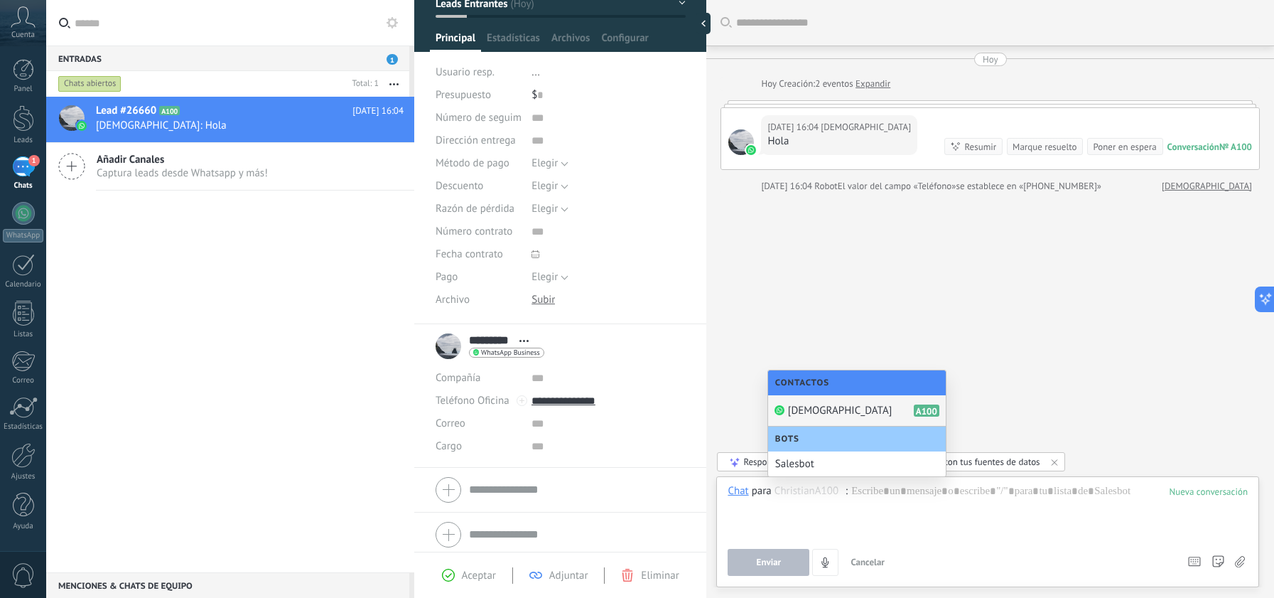
click at [854, 408] on div "[DEMOGRAPHIC_DATA] A100" at bounding box center [857, 410] width 178 height 31
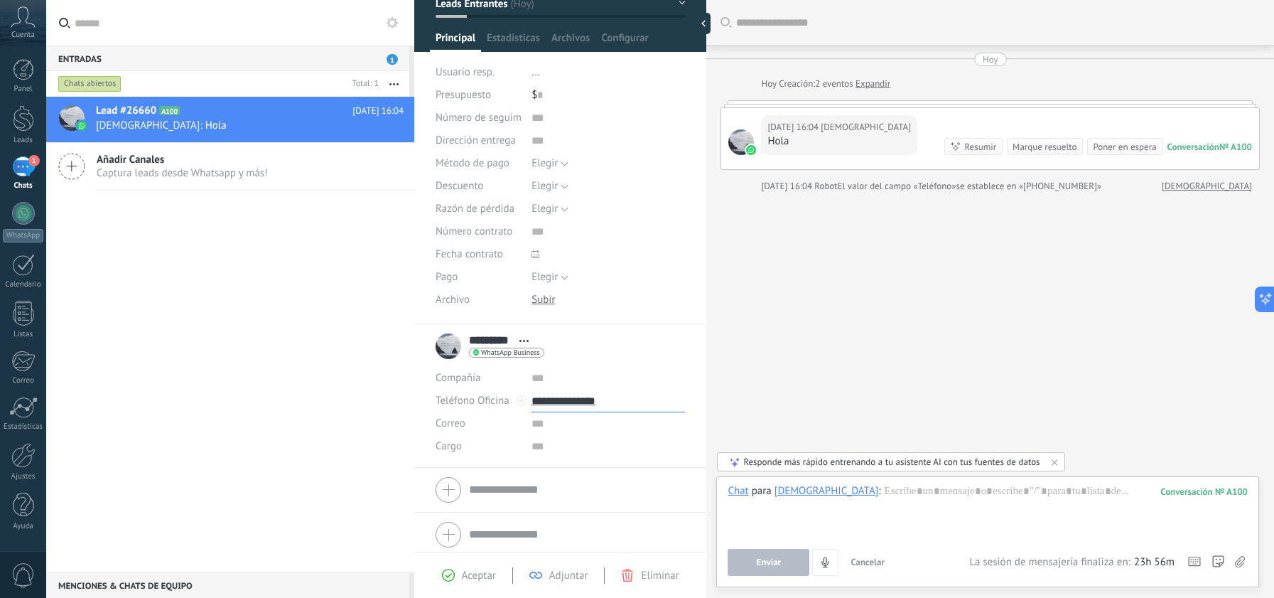
click at [586, 402] on input "**********" at bounding box center [609, 401] width 154 height 23
type input "**********"
click at [590, 471] on div "Monadas Tienda - Informaciones (Monadas Tienda - Informaciones)" at bounding box center [608, 473] width 153 height 24
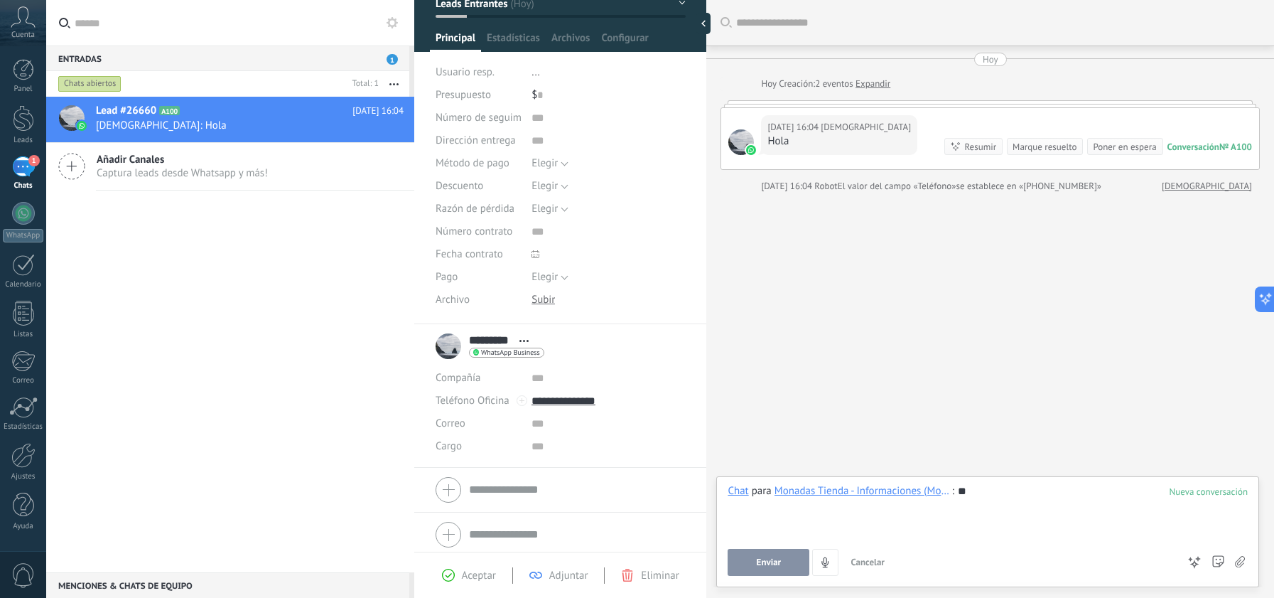
click at [788, 569] on button "Enviar" at bounding box center [769, 562] width 82 height 27
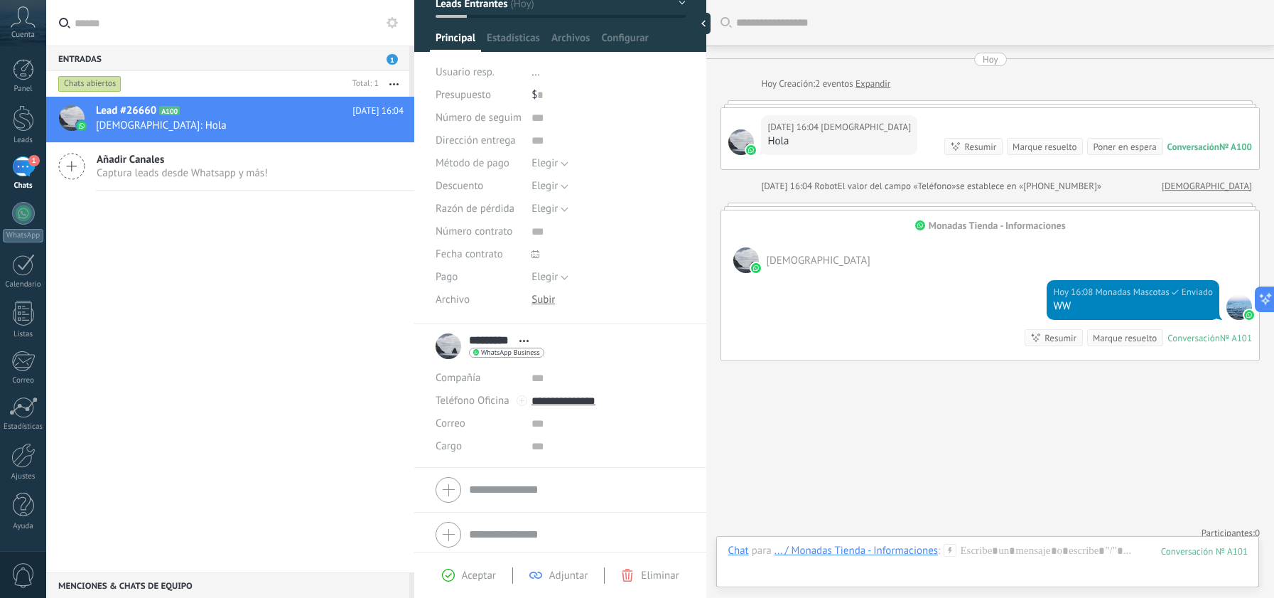
scroll to position [11, 0]
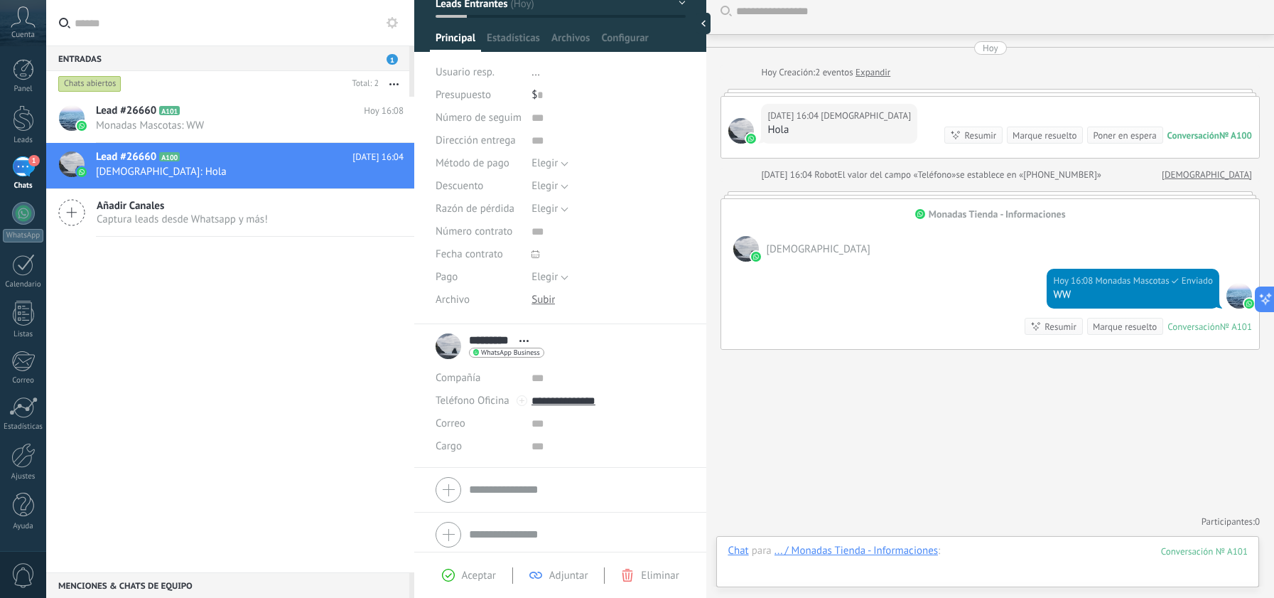
click at [1019, 551] on div at bounding box center [988, 565] width 520 height 43
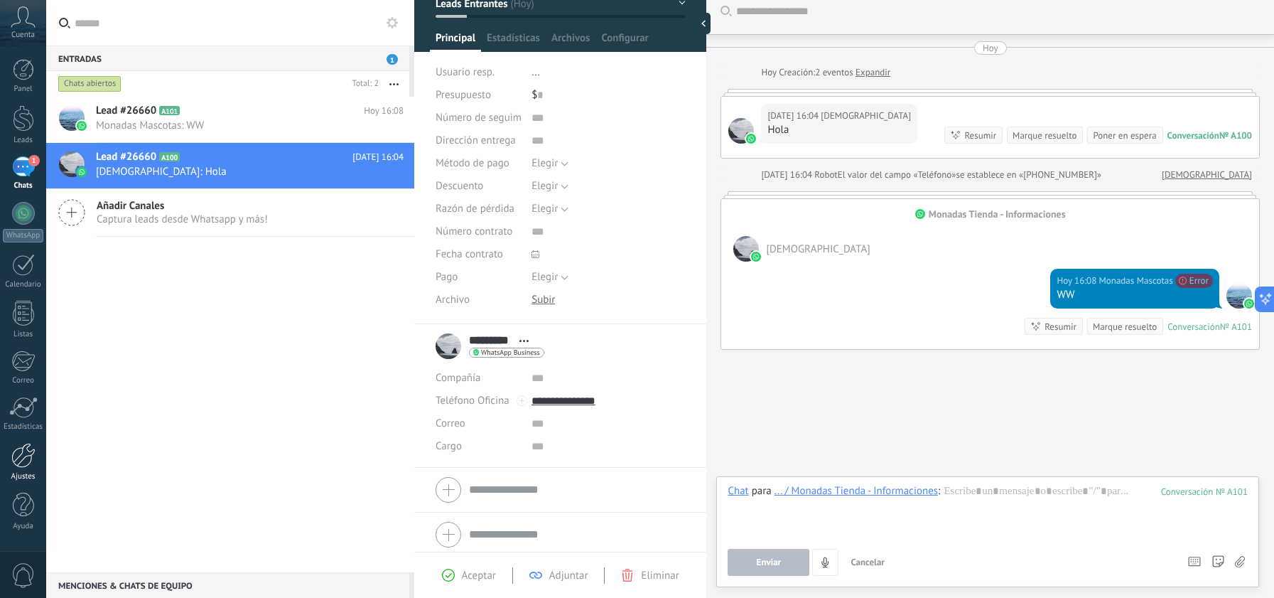
click at [21, 456] on div at bounding box center [23, 455] width 24 height 25
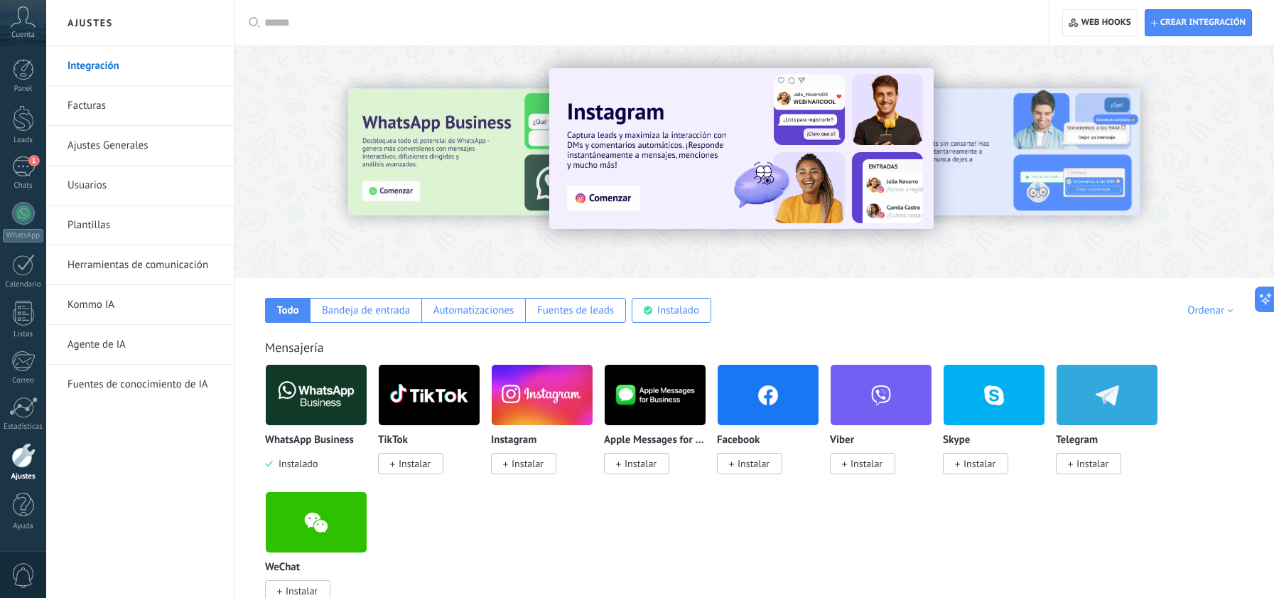
click at [82, 213] on link "Plantillas" at bounding box center [144, 225] width 152 height 40
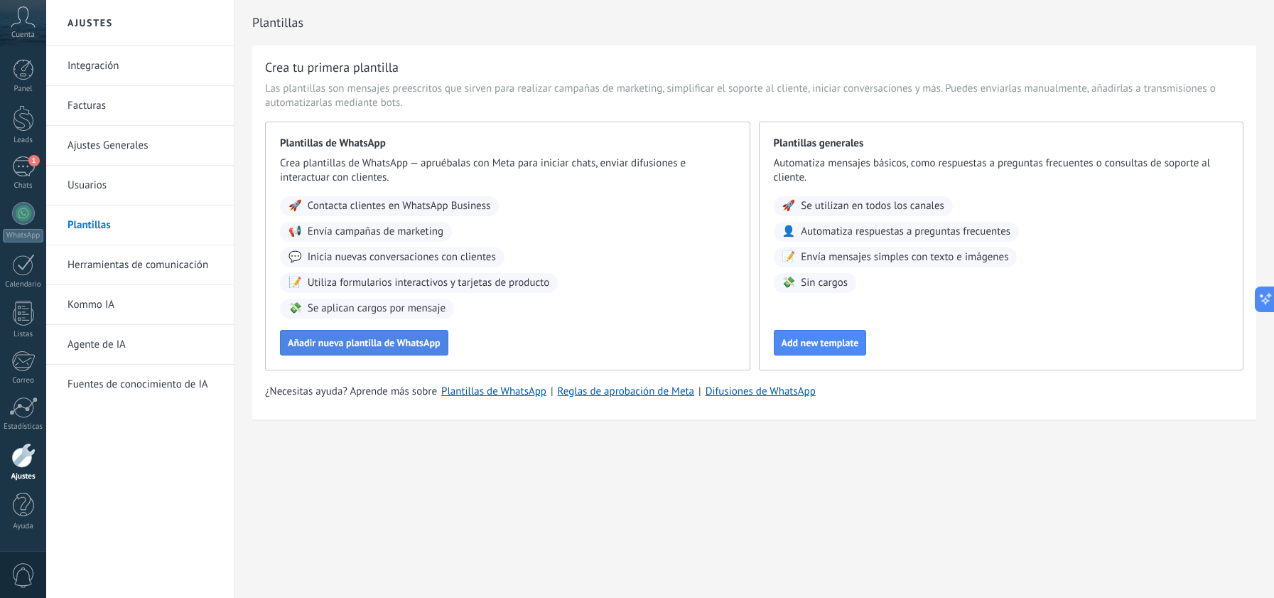
click at [353, 338] on span "Añadir nueva plantilla de WhatsApp" at bounding box center [364, 343] width 153 height 10
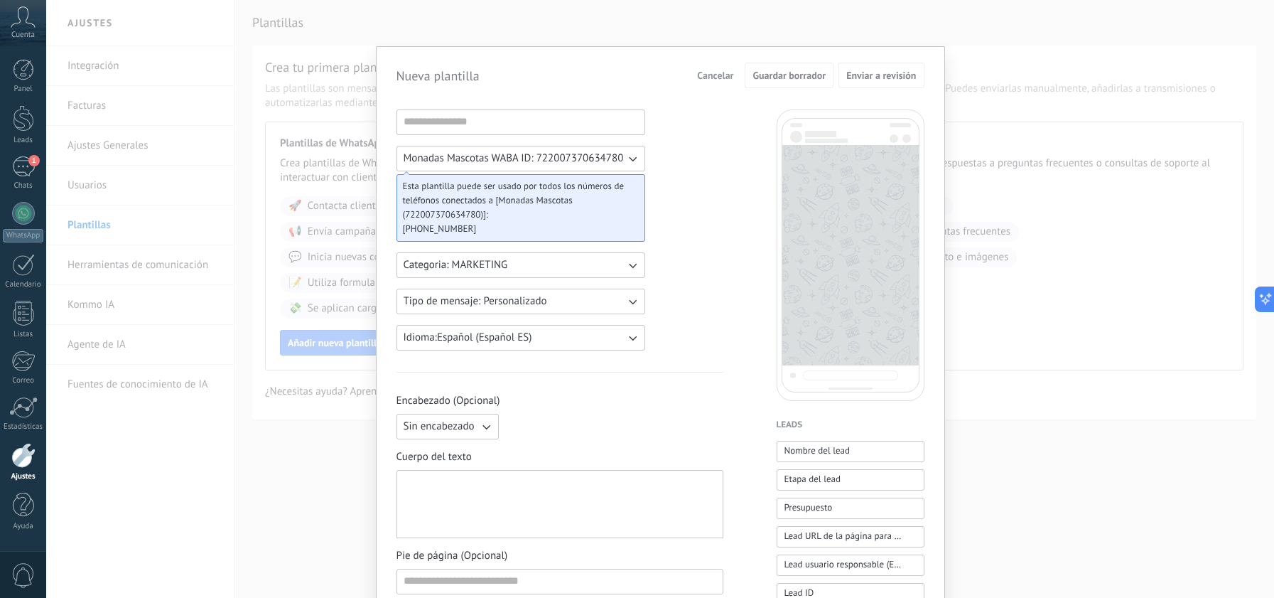
click at [576, 159] on span "Monadas Mascotas WABA ID: 722007370634780" at bounding box center [514, 158] width 220 height 14
click at [558, 185] on span "Monadas Tienda OFICIAL WABA ID: 1215192789985274" at bounding box center [522, 183] width 237 height 14
click at [715, 78] on span "Cancelar" at bounding box center [715, 75] width 36 height 10
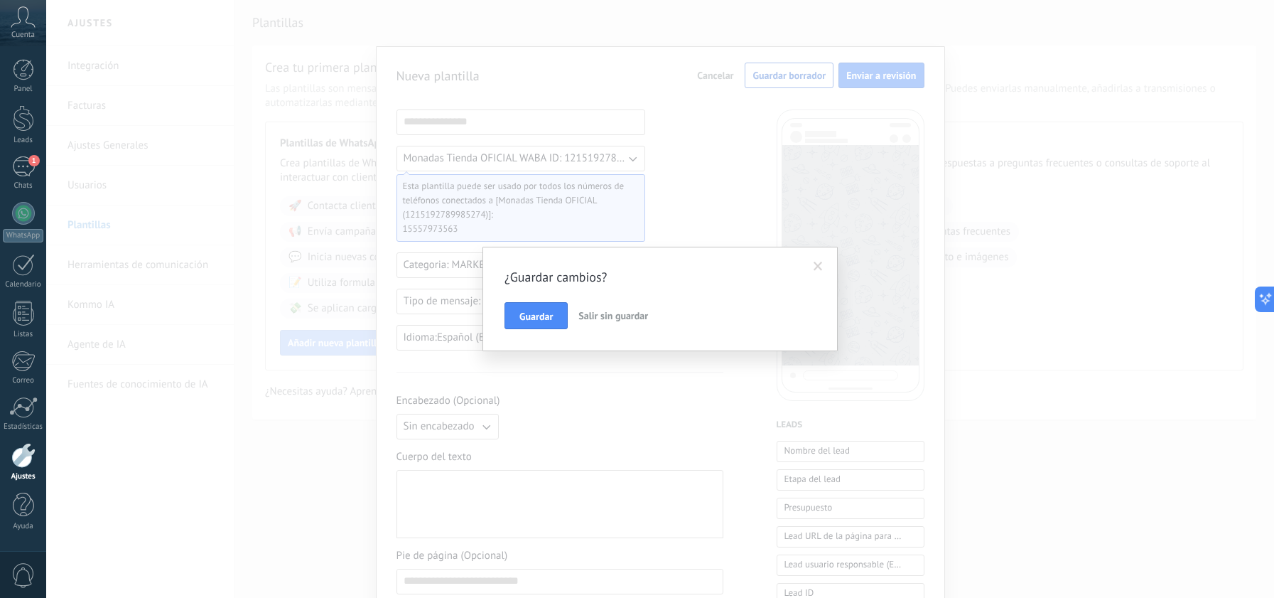
click at [606, 319] on span "Salir sin guardar" at bounding box center [614, 315] width 70 height 13
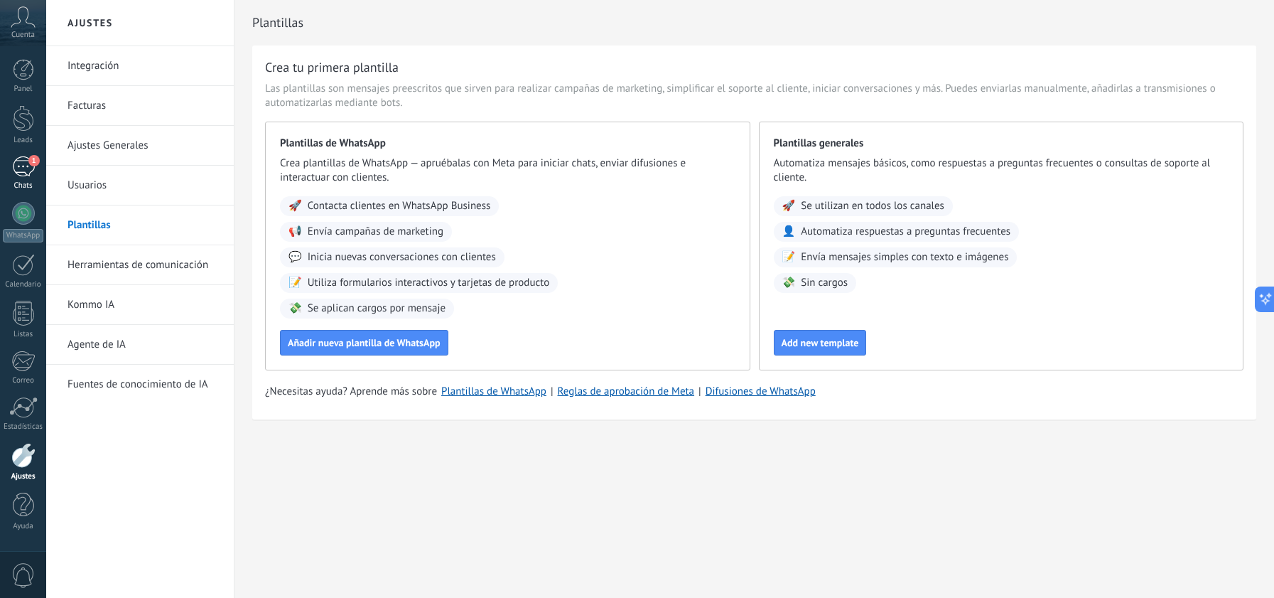
click at [31, 171] on div "1" at bounding box center [23, 166] width 23 height 21
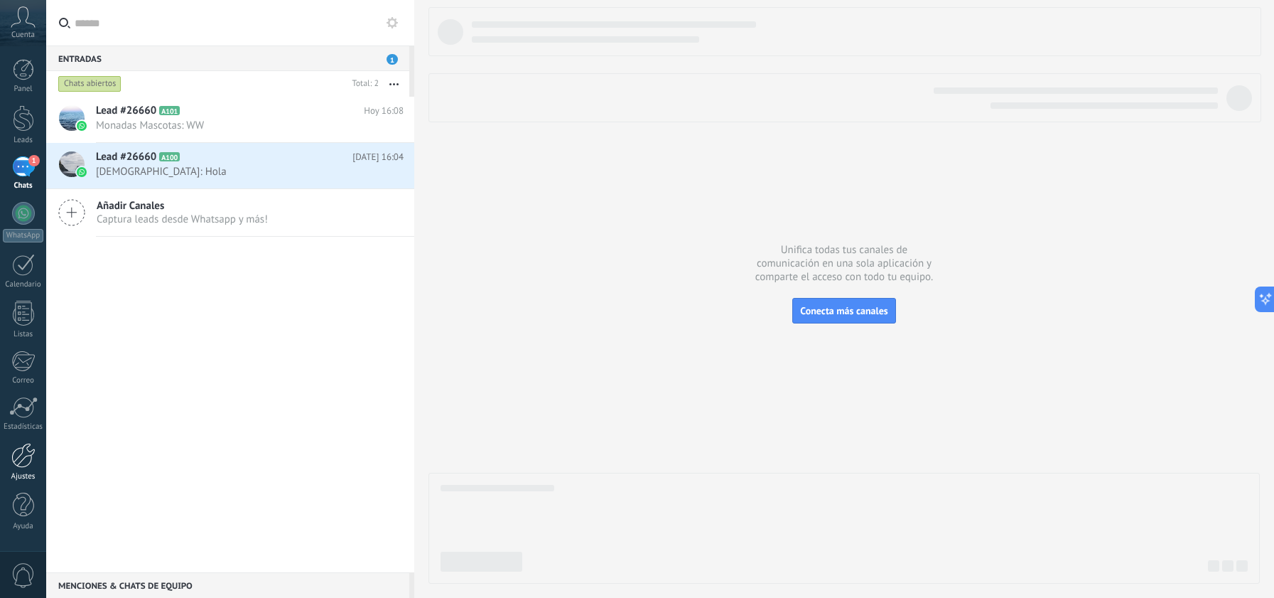
click at [22, 464] on div at bounding box center [23, 455] width 24 height 25
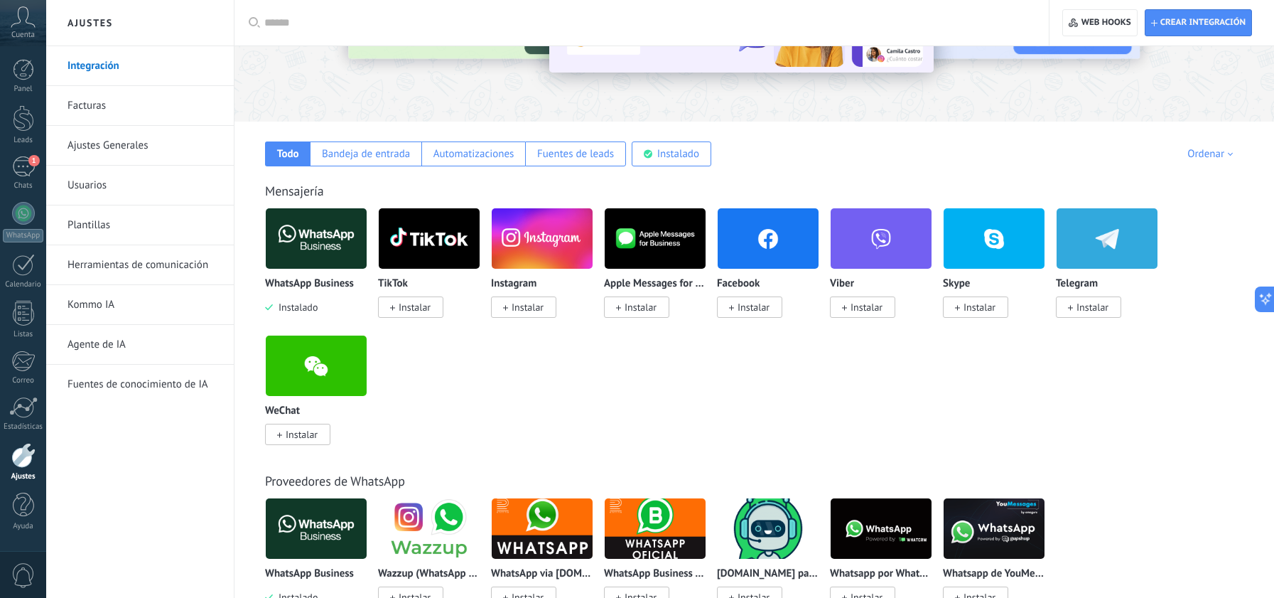
scroll to position [150, 0]
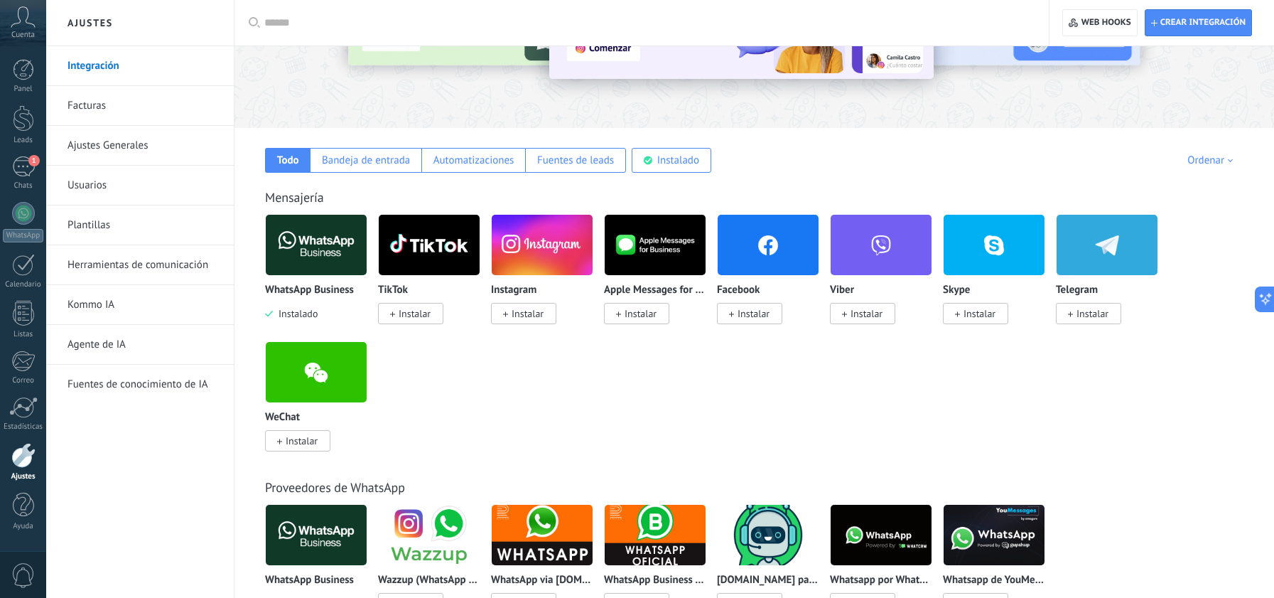
click at [311, 243] on img at bounding box center [316, 244] width 101 height 69
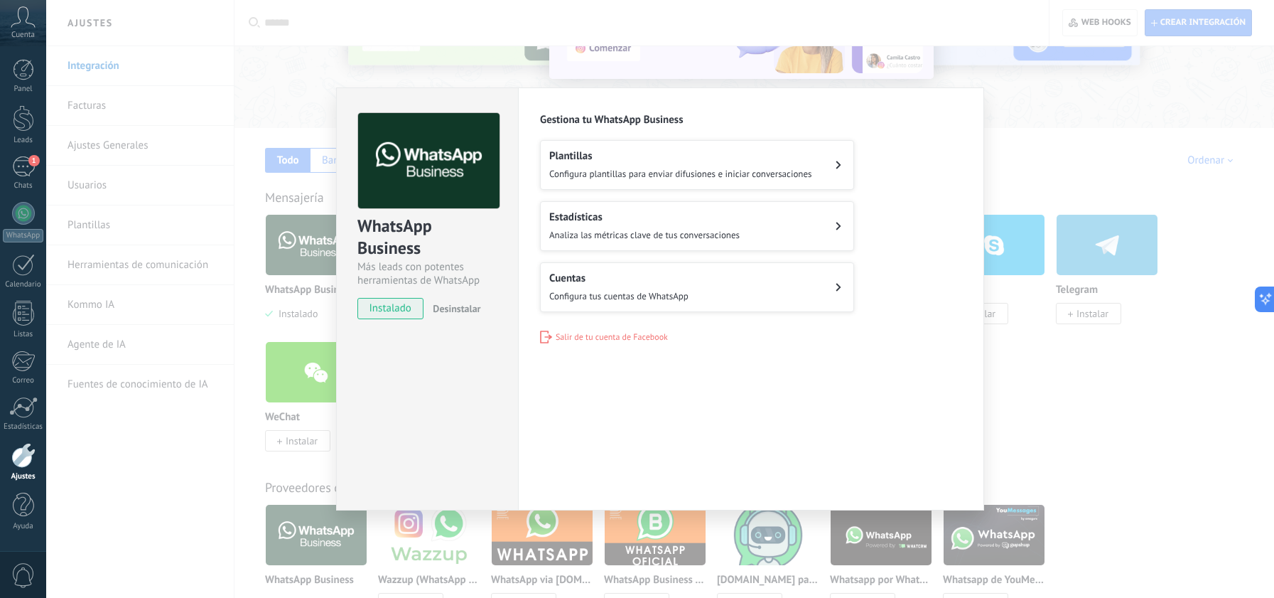
click at [311, 243] on div "WhatsApp Business Más leads con potentes herramientas de WhatsApp instalado Des…" at bounding box center [660, 299] width 1228 height 598
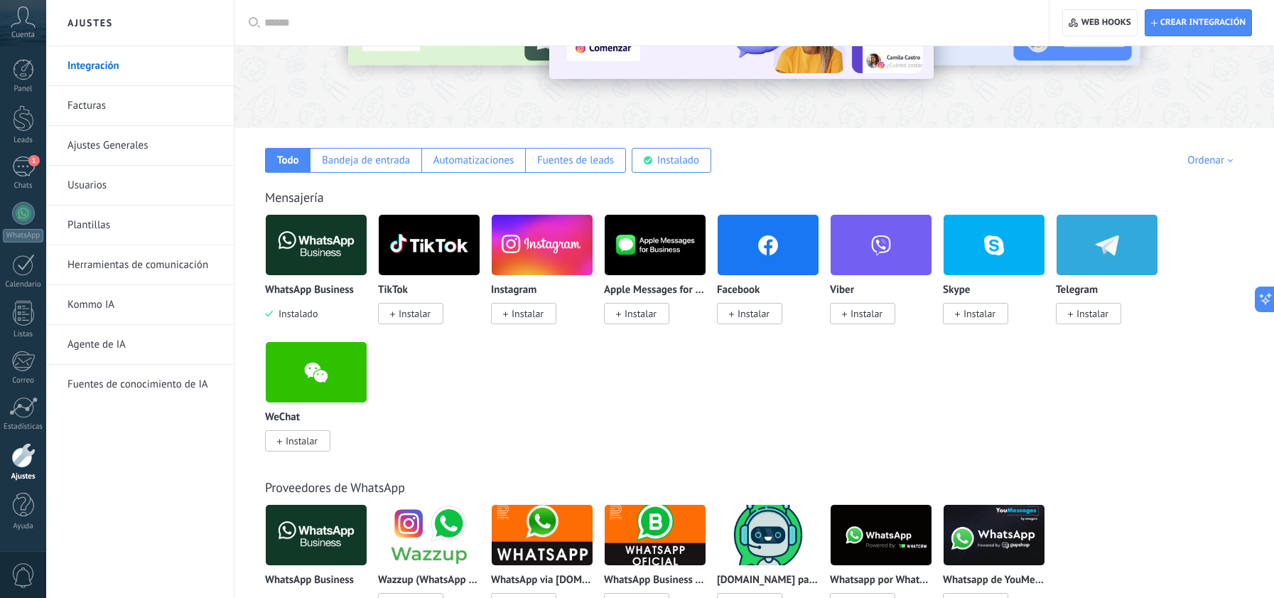
click at [311, 243] on img at bounding box center [316, 244] width 101 height 69
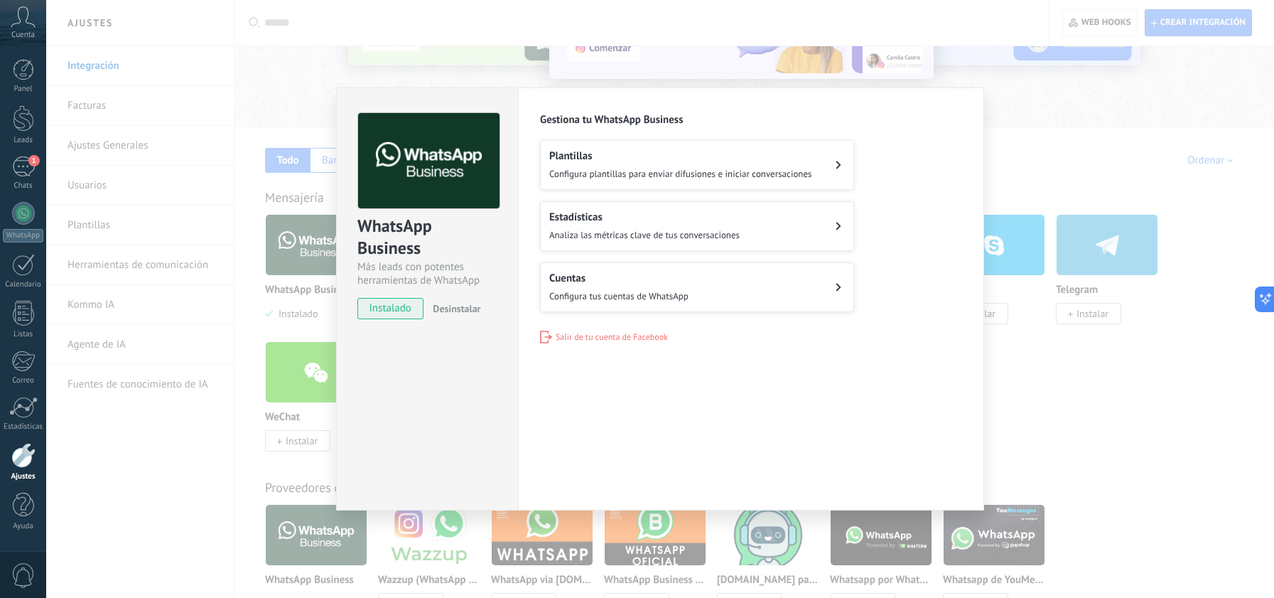
click at [734, 281] on button "Cuentas Configura tus cuentas de WhatsApp" at bounding box center [697, 287] width 314 height 50
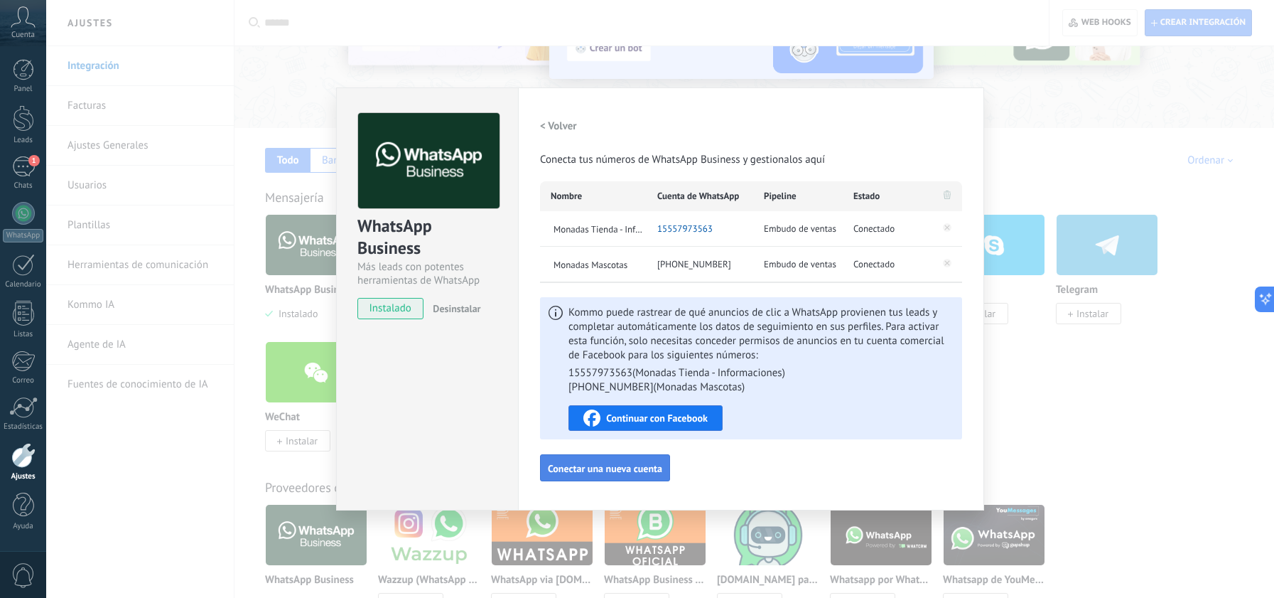
click at [608, 470] on span "Conectar una nueva cuenta" at bounding box center [605, 468] width 114 height 10
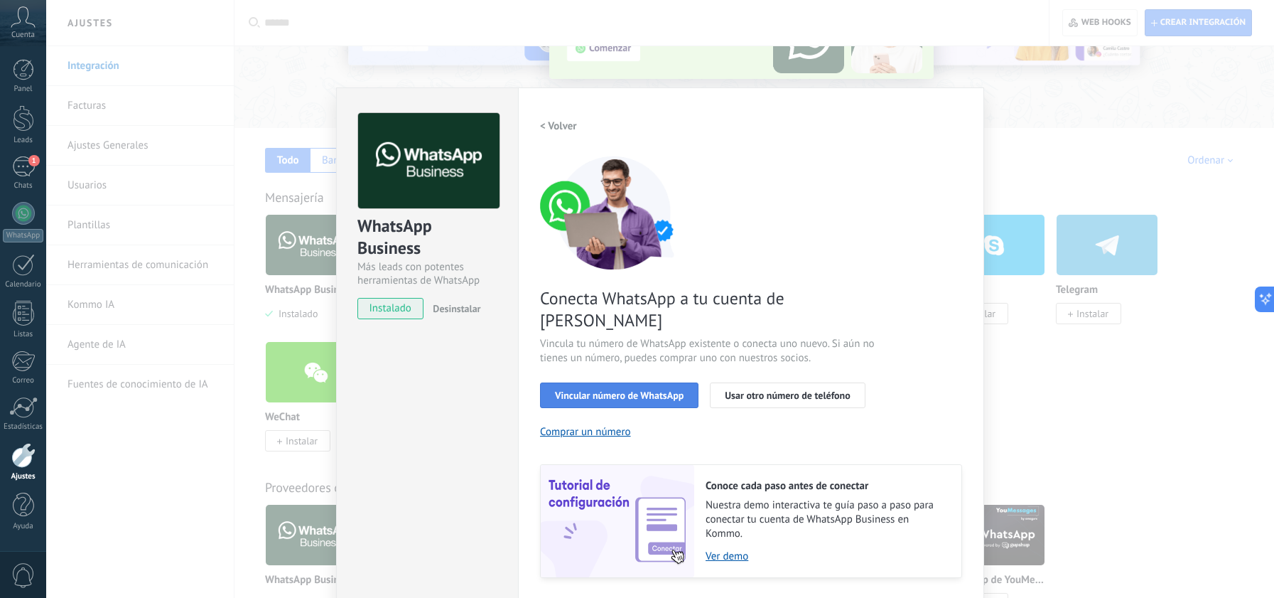
click at [659, 390] on span "Vincular número de WhatsApp" at bounding box center [619, 395] width 129 height 10
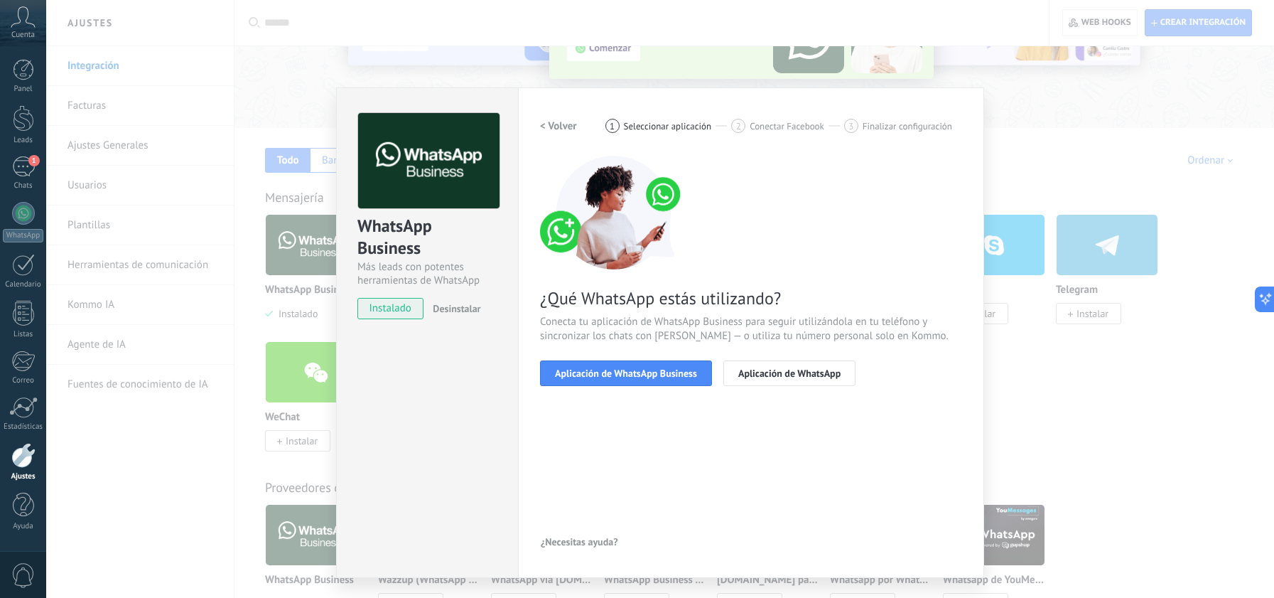
click at [628, 385] on div "< Volver 1 Seleccionar aplicación 2 Conectar Facebook 3 Finalizar configuración…" at bounding box center [751, 258] width 422 height 290
click at [634, 376] on span "Aplicación de WhatsApp Business" at bounding box center [626, 373] width 142 height 10
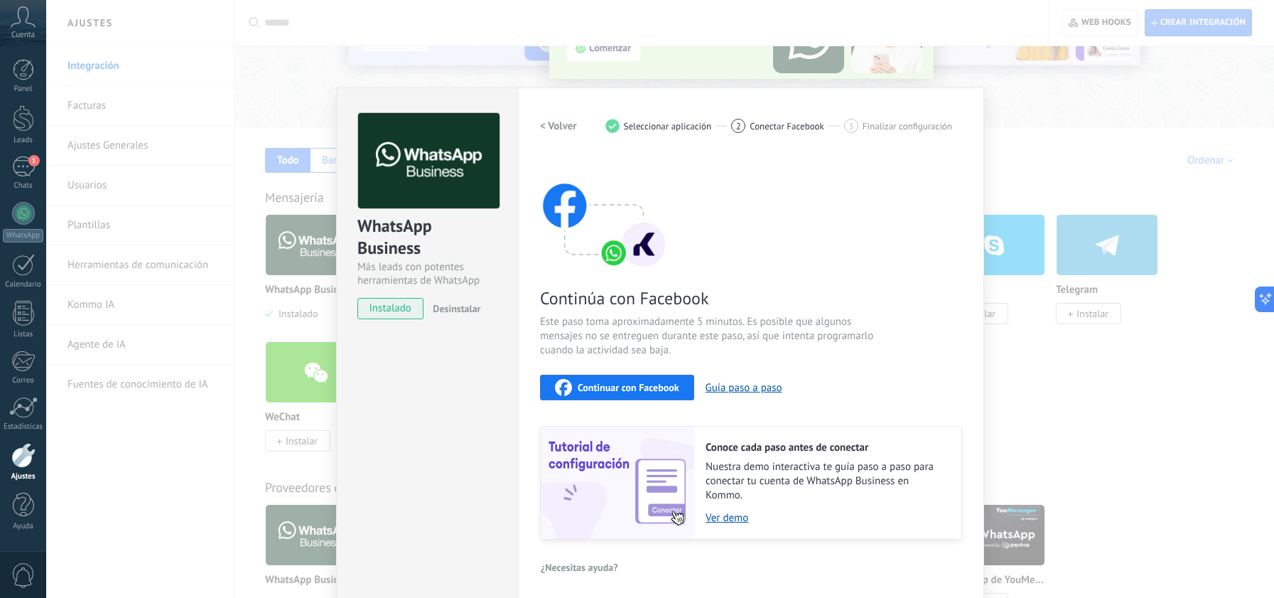
scroll to position [5, 0]
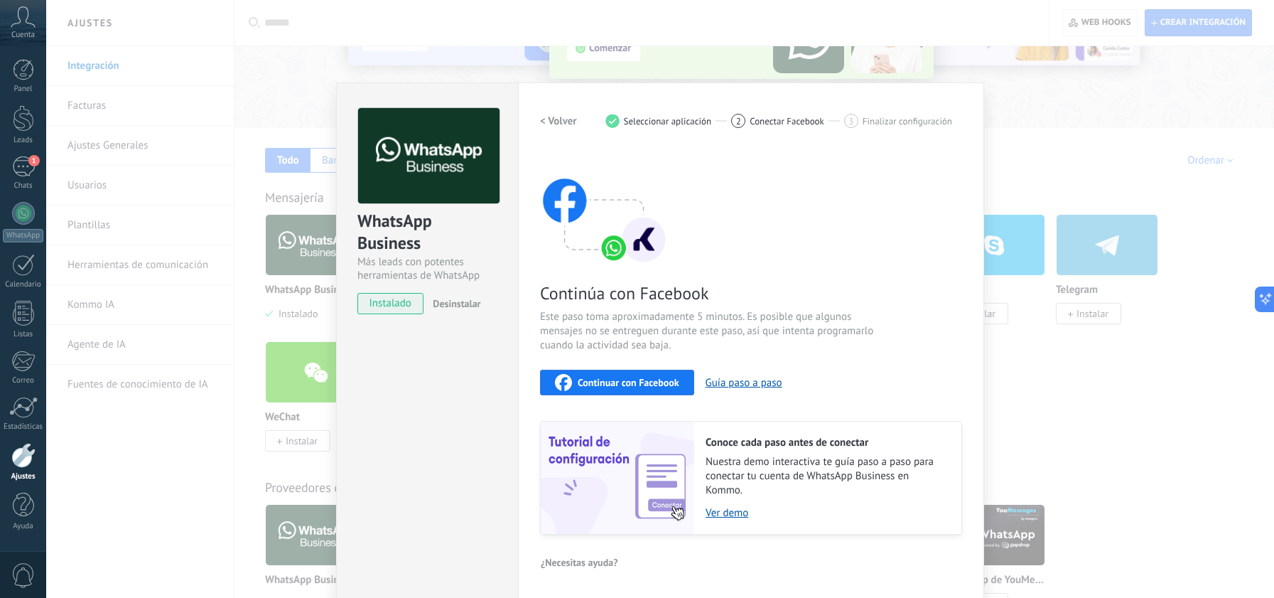
click at [608, 381] on span "Continuar con Facebook" at bounding box center [629, 382] width 102 height 10
click at [1056, 210] on div "WhatsApp Business Más leads con potentes herramientas de WhatsApp instalado Des…" at bounding box center [660, 299] width 1228 height 598
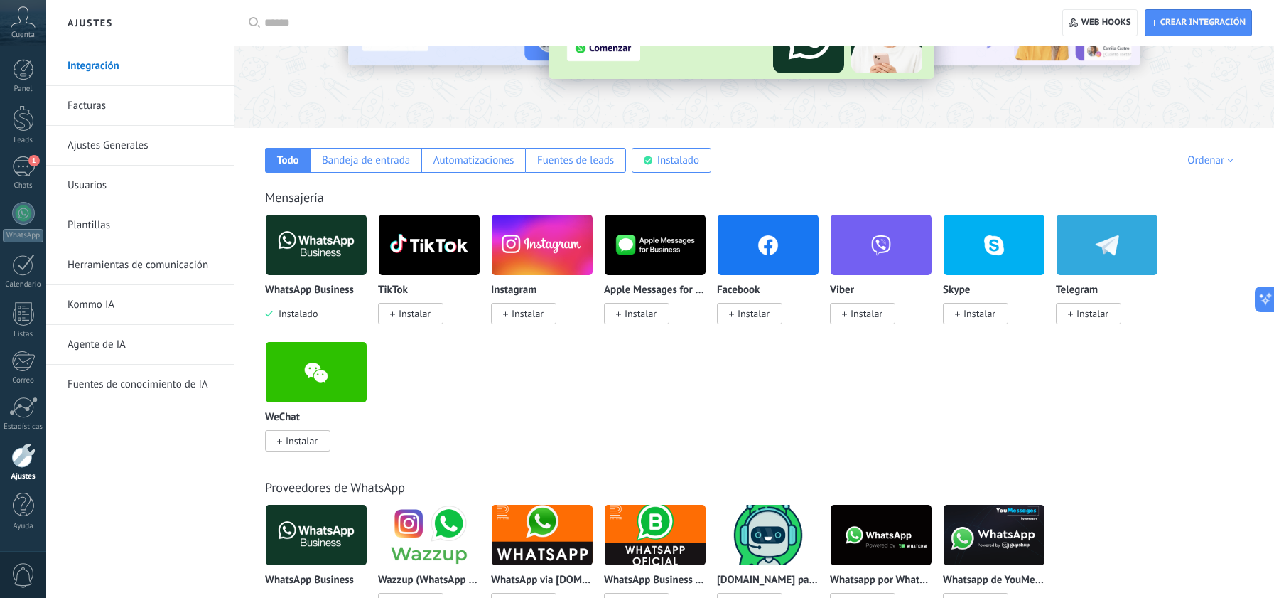
scroll to position [0, 0]
click at [21, 161] on div "1" at bounding box center [23, 166] width 23 height 21
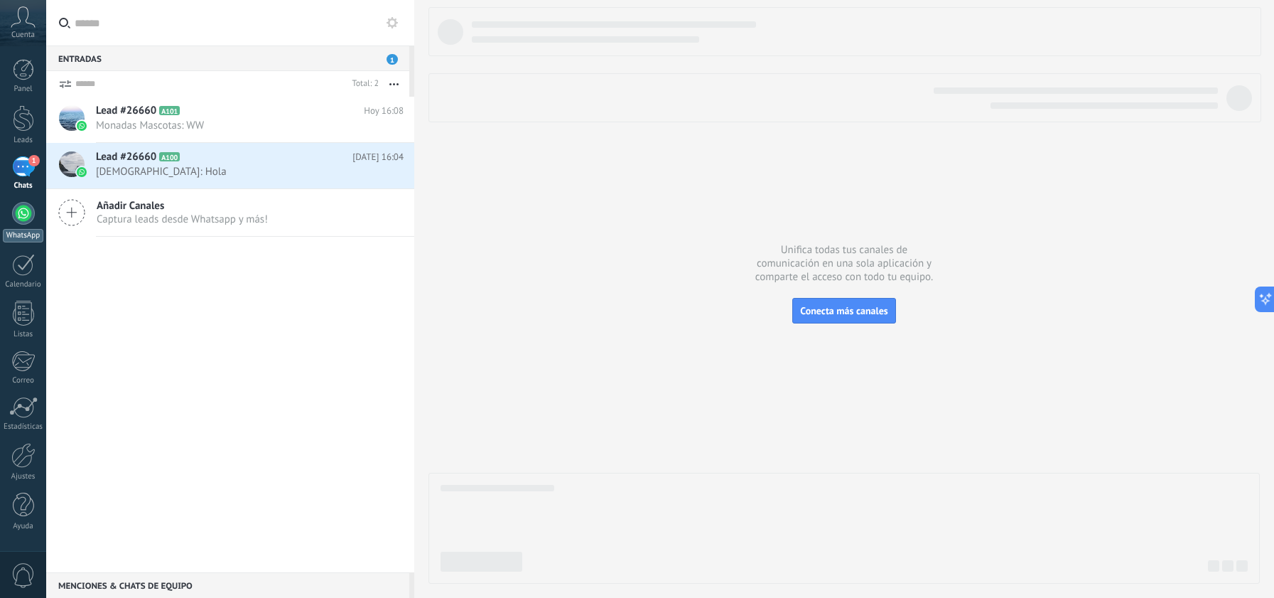
click at [17, 218] on div at bounding box center [23, 213] width 23 height 23
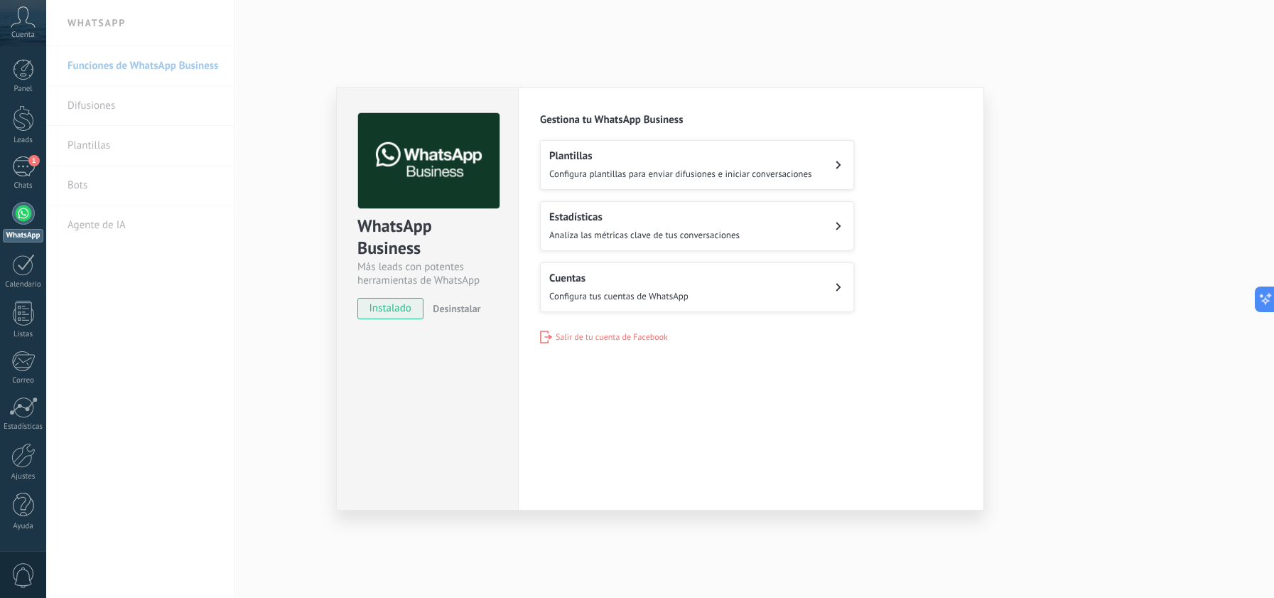
click at [736, 179] on span "Configura plantillas para enviar difusiones e iniciar conversaciones" at bounding box center [680, 174] width 263 height 12
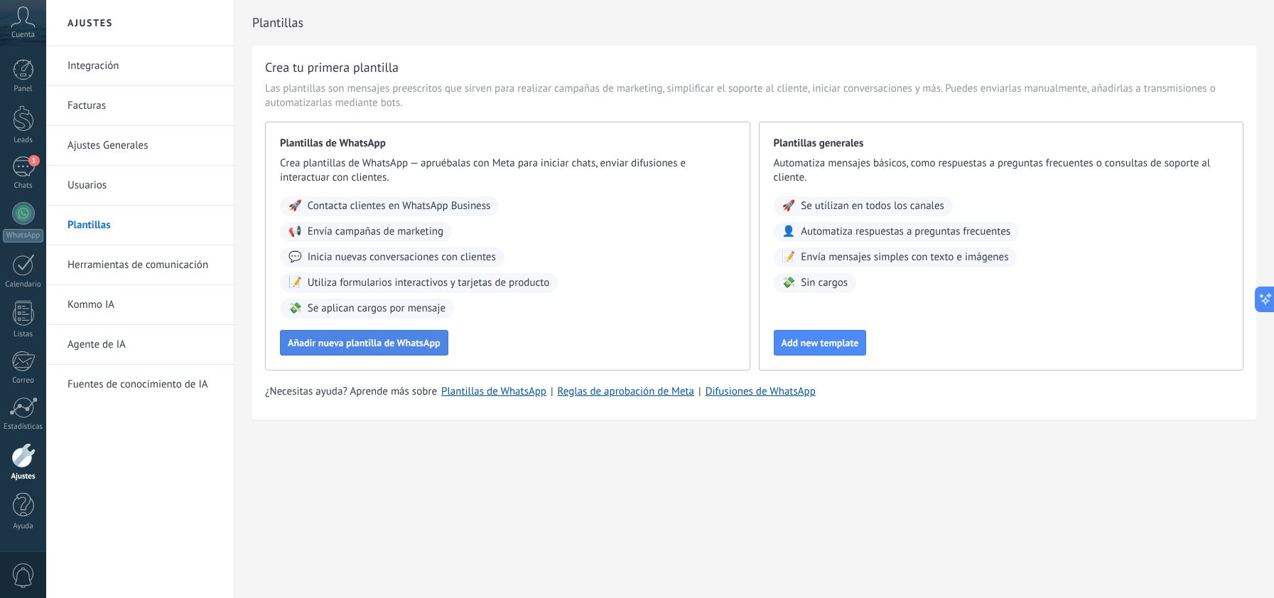
click at [390, 348] on span "Añadir nueva plantilla de WhatsApp" at bounding box center [364, 343] width 153 height 10
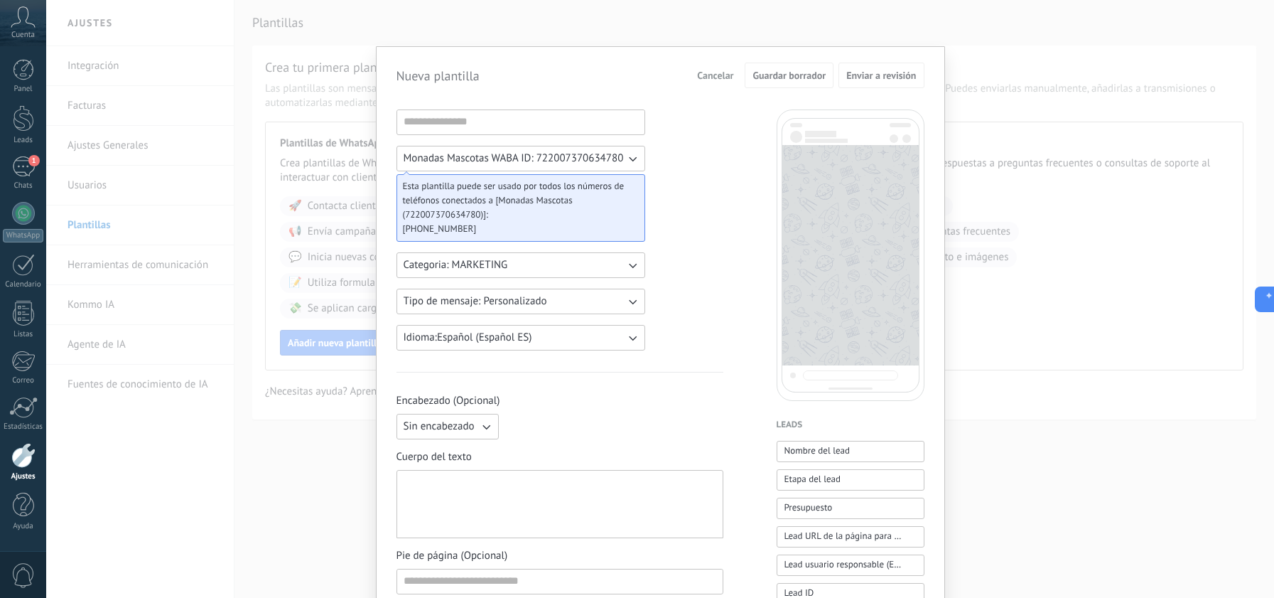
click at [716, 78] on span "Cancelar" at bounding box center [715, 75] width 36 height 10
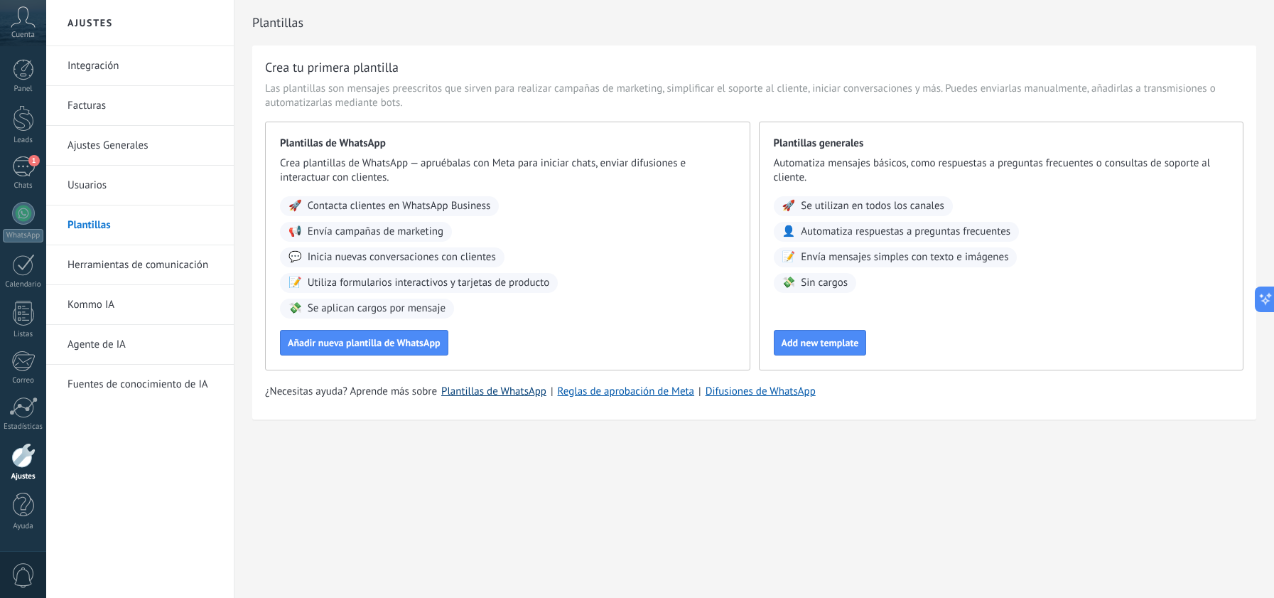
click at [495, 397] on link "Plantillas de WhatsApp" at bounding box center [493, 392] width 105 height 14
click at [9, 215] on link "WhatsApp" at bounding box center [23, 222] width 46 height 41
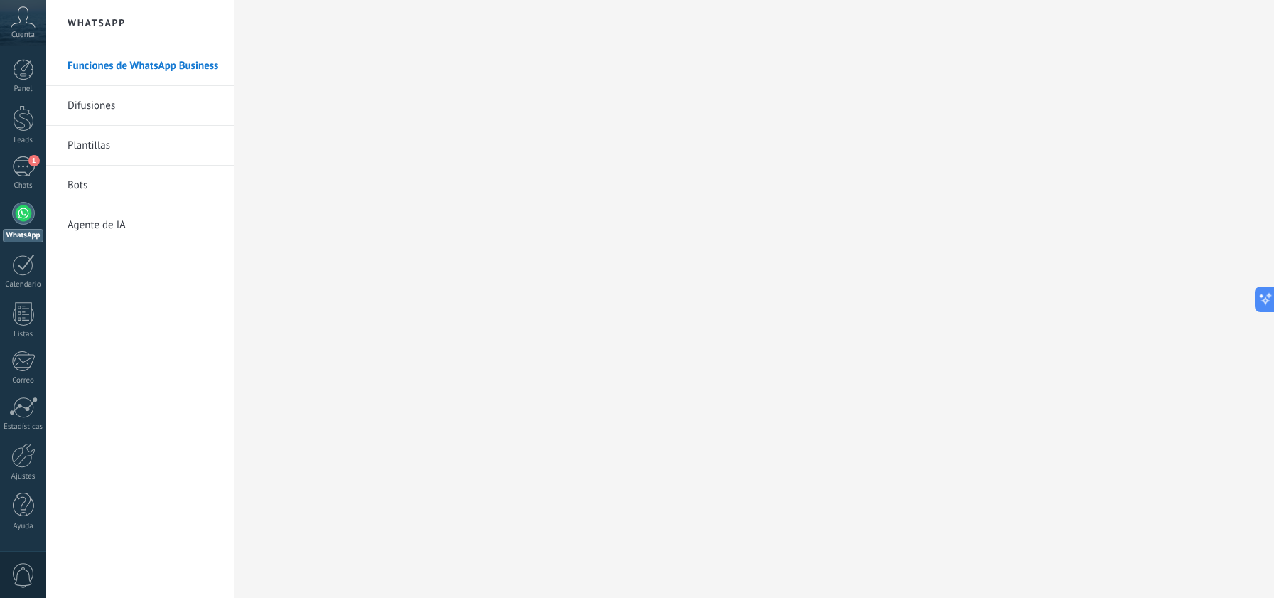
click at [119, 146] on link "Plantillas" at bounding box center [144, 146] width 152 height 40
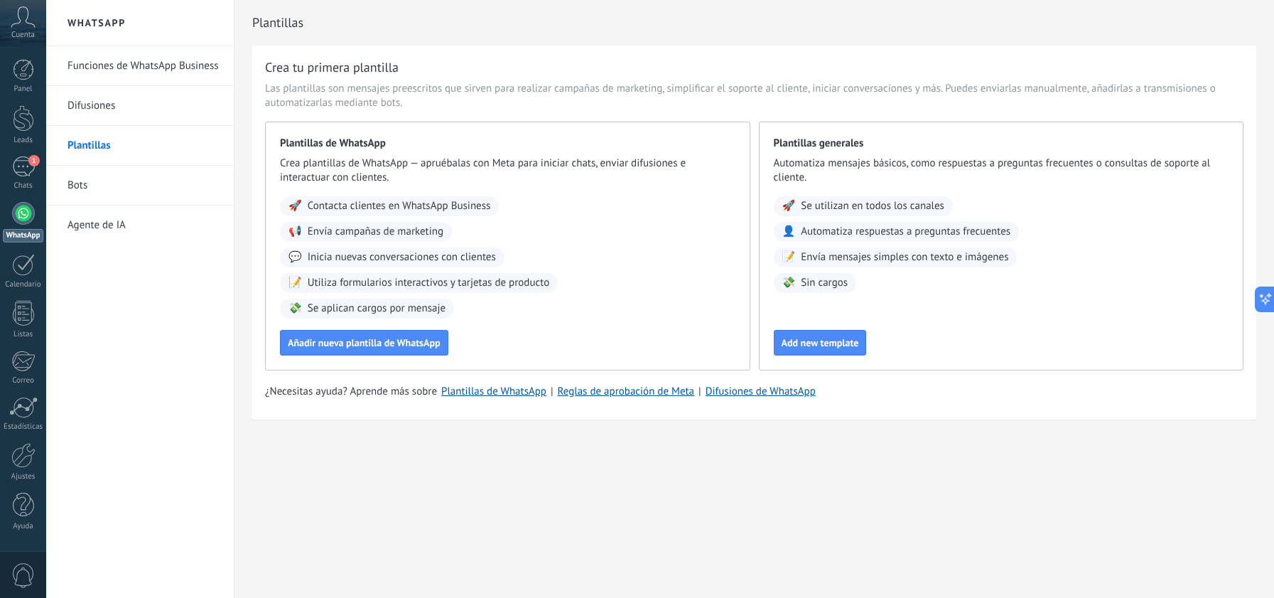
click at [132, 109] on link "Difusiones" at bounding box center [144, 106] width 152 height 40
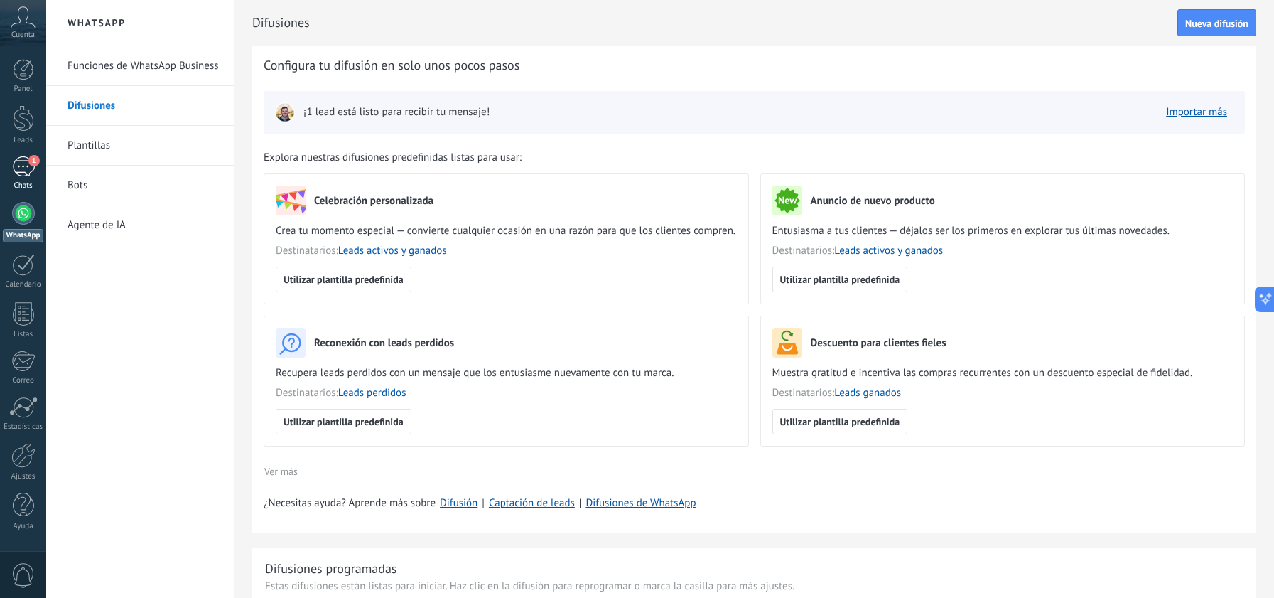
click at [16, 156] on div "1" at bounding box center [23, 166] width 23 height 21
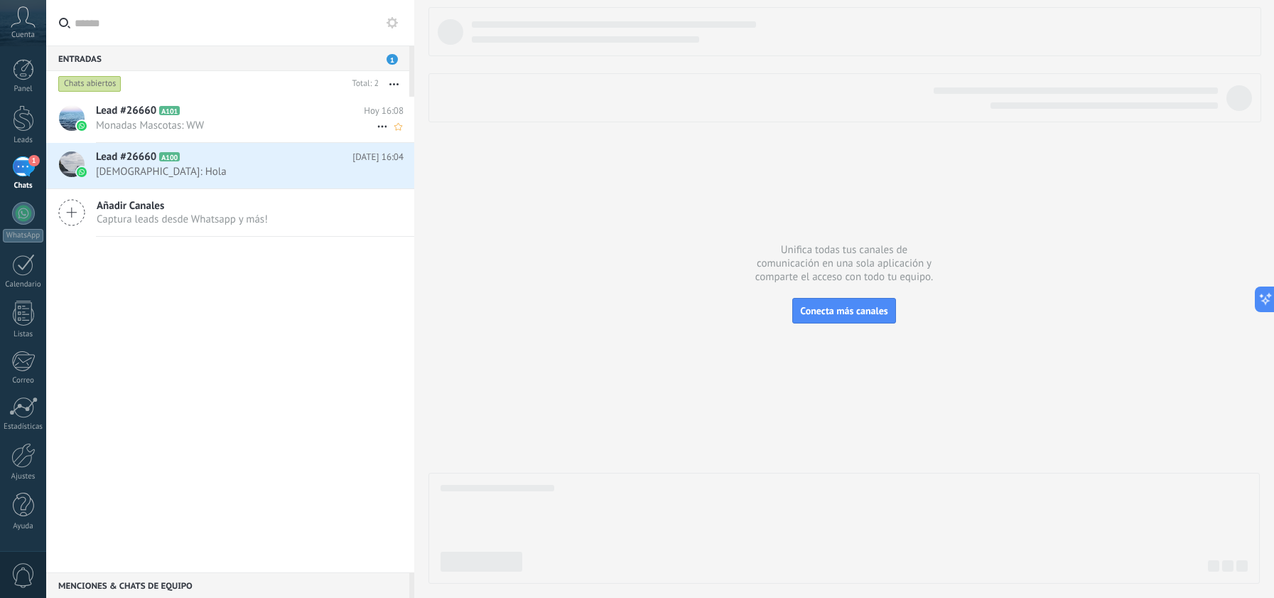
click at [251, 129] on span "Monadas Mascotas: WW" at bounding box center [236, 126] width 281 height 14
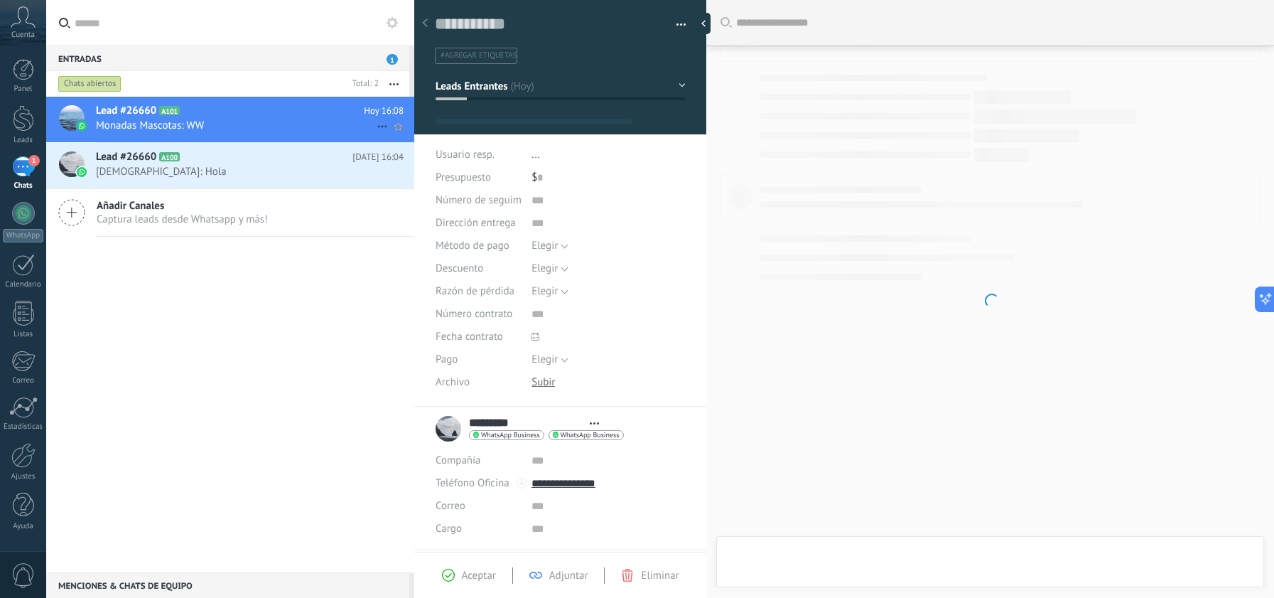
scroll to position [33, 0]
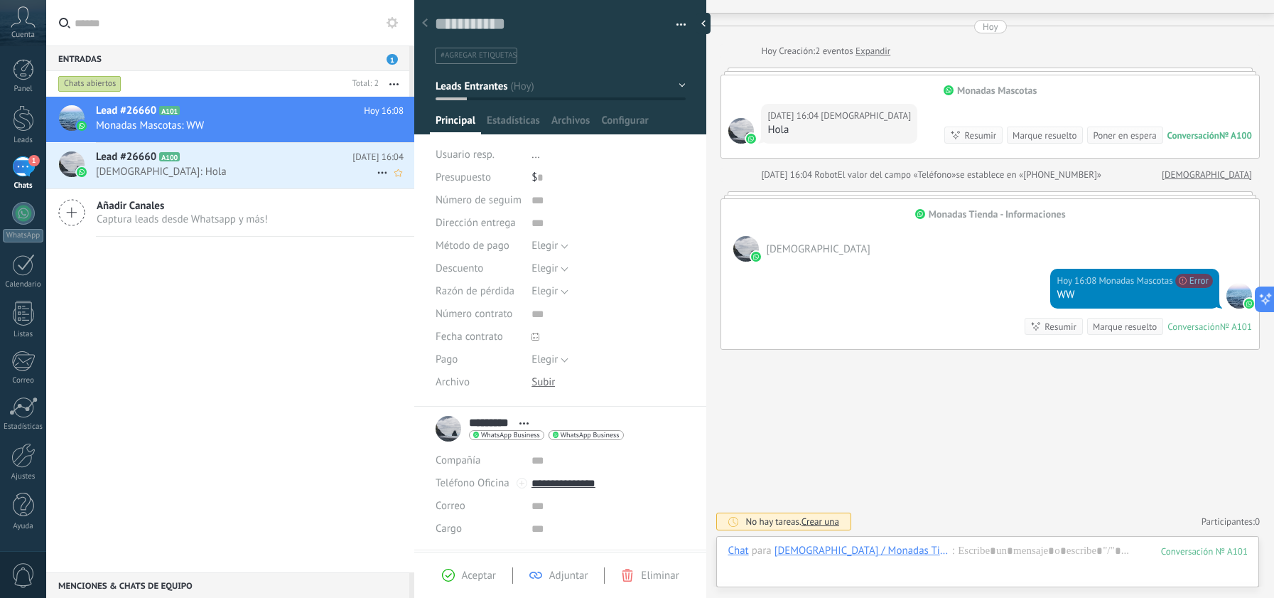
click at [234, 176] on span "[DEMOGRAPHIC_DATA]: Hola" at bounding box center [236, 172] width 281 height 14
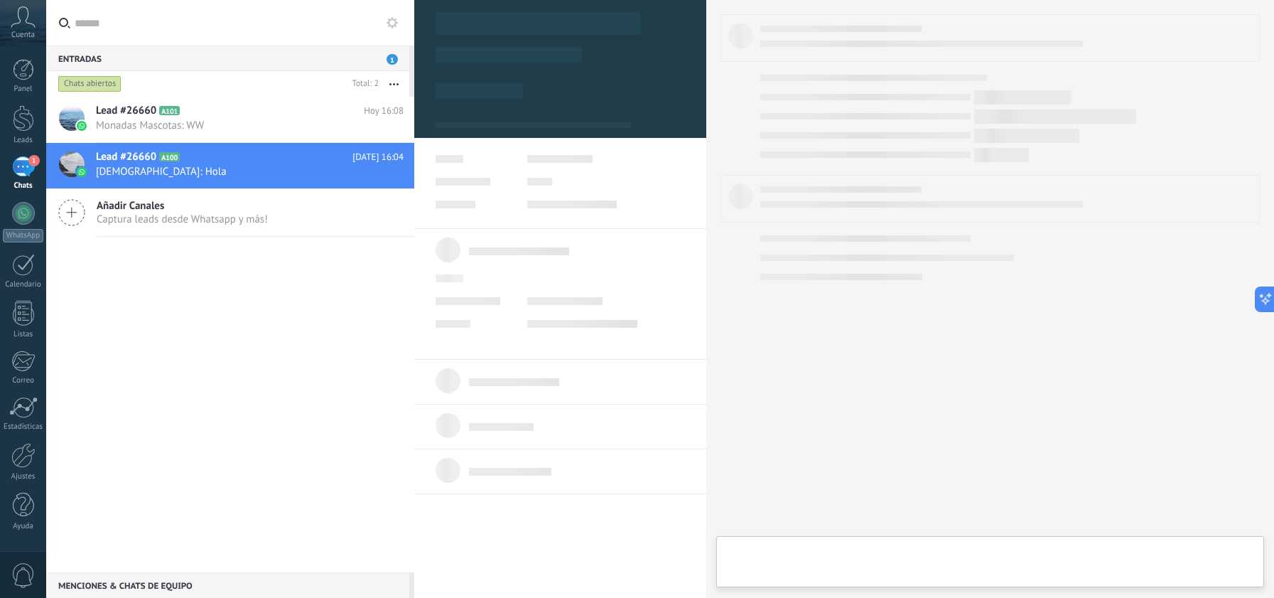
type textarea "**********"
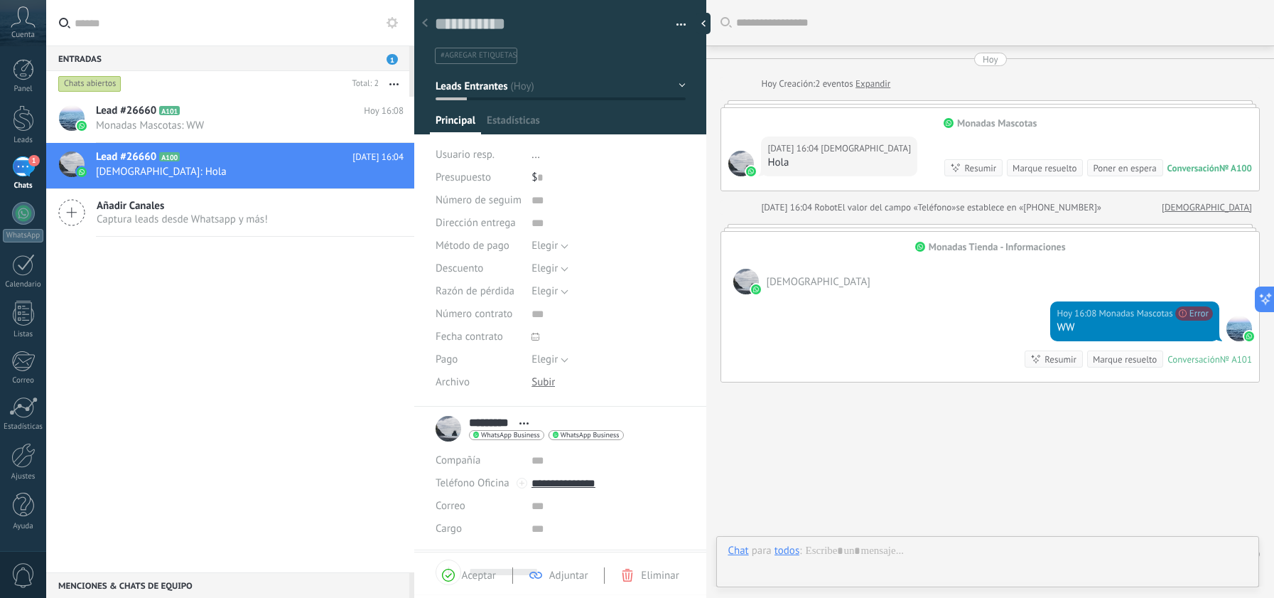
scroll to position [33, 0]
